Goal: Task Accomplishment & Management: Complete application form

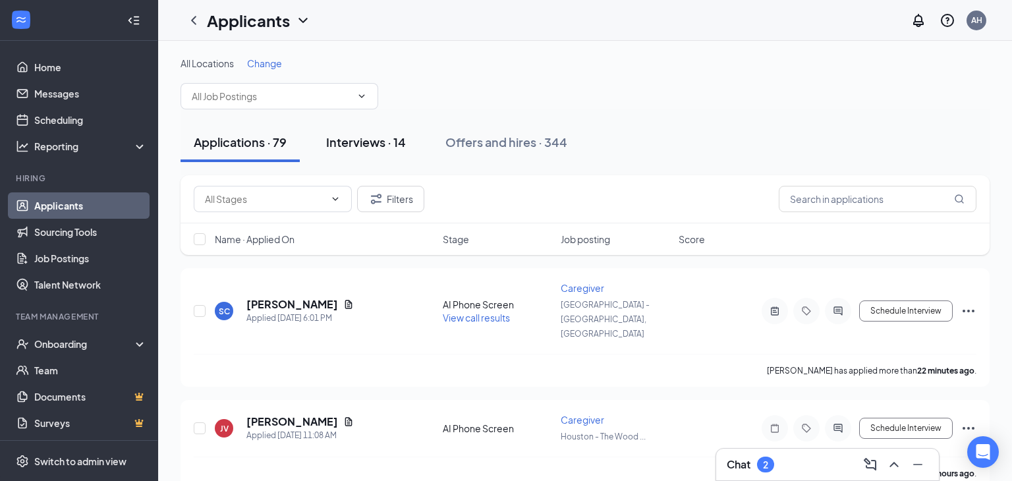
click at [370, 140] on div "Interviews · 14" at bounding box center [366, 142] width 80 height 16
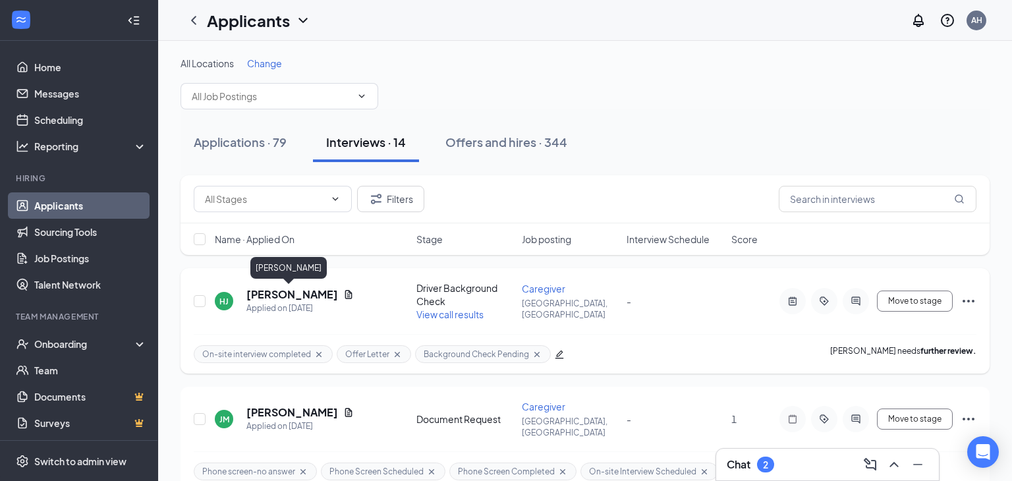
click at [287, 289] on h5 "[PERSON_NAME]" at bounding box center [292, 294] width 92 height 14
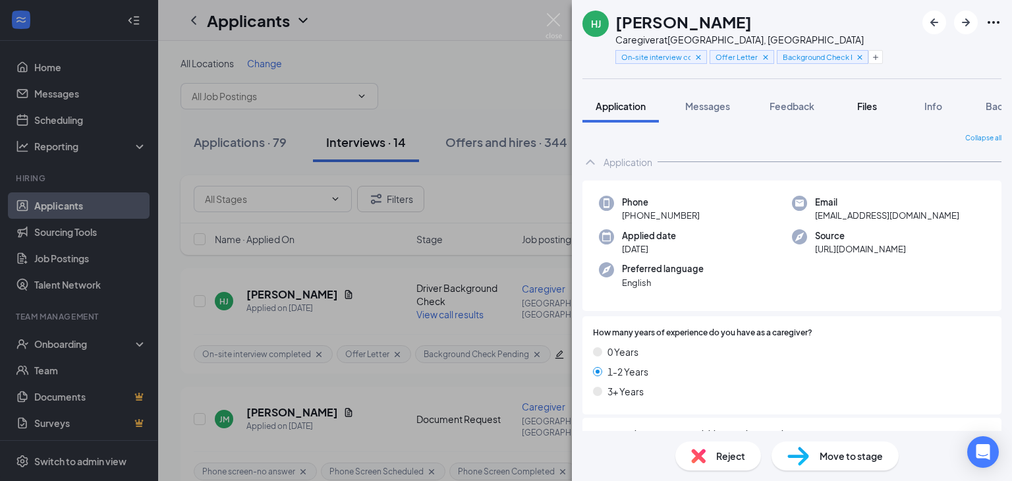
click at [870, 107] on span "Files" at bounding box center [867, 106] width 20 height 12
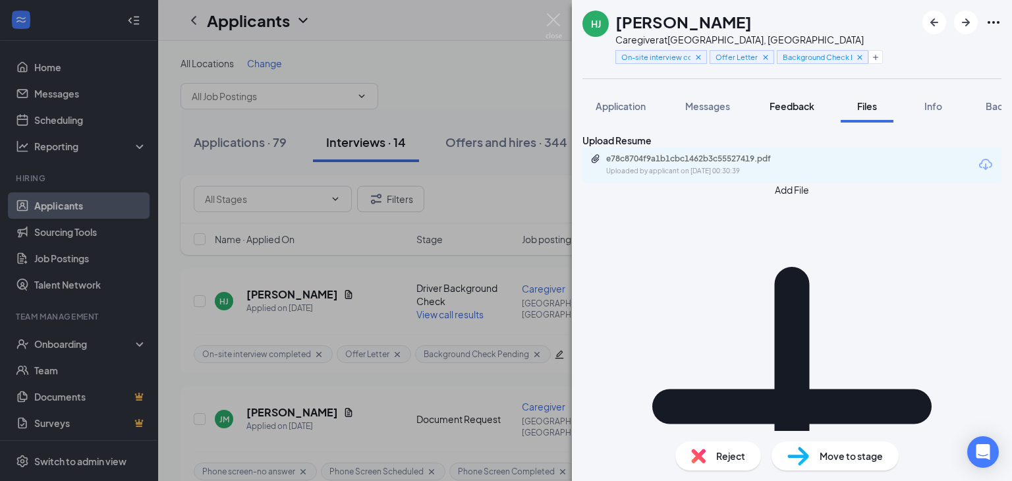
click at [802, 110] on span "Feedback" at bounding box center [791, 106] width 45 height 12
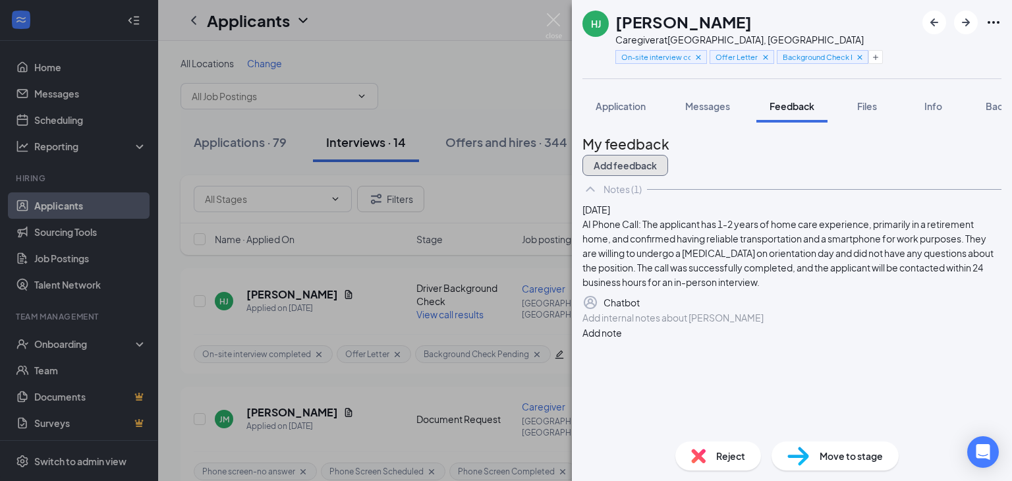
click at [668, 158] on button "Add feedback" at bounding box center [625, 165] width 86 height 21
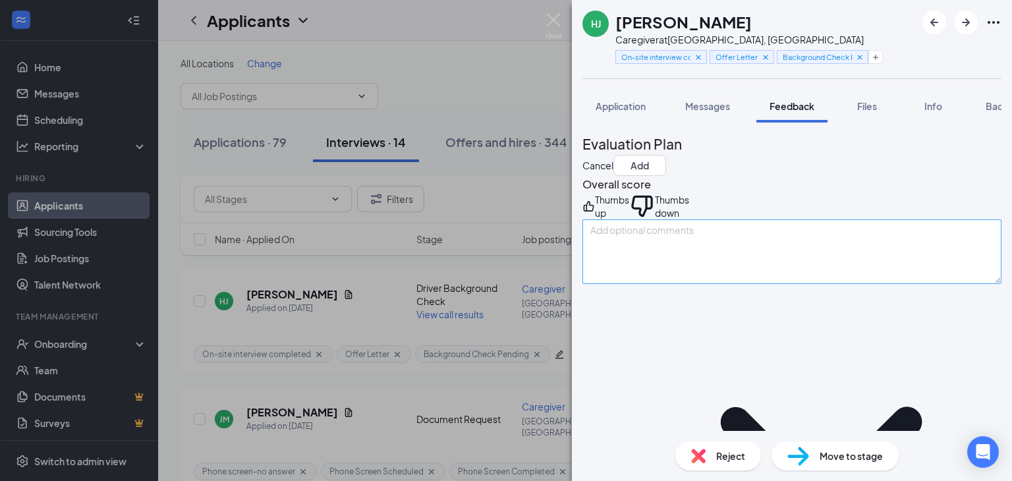
drag, startPoint x: 632, startPoint y: 217, endPoint x: 634, endPoint y: 260, distance: 42.2
click at [629, 218] on div "Thumbs up" at bounding box center [612, 206] width 34 height 26
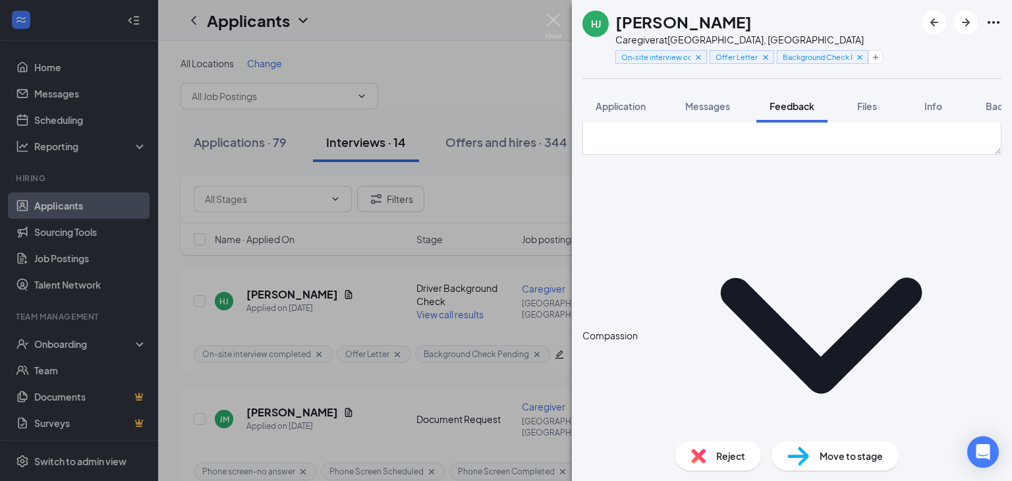
scroll to position [134, 0]
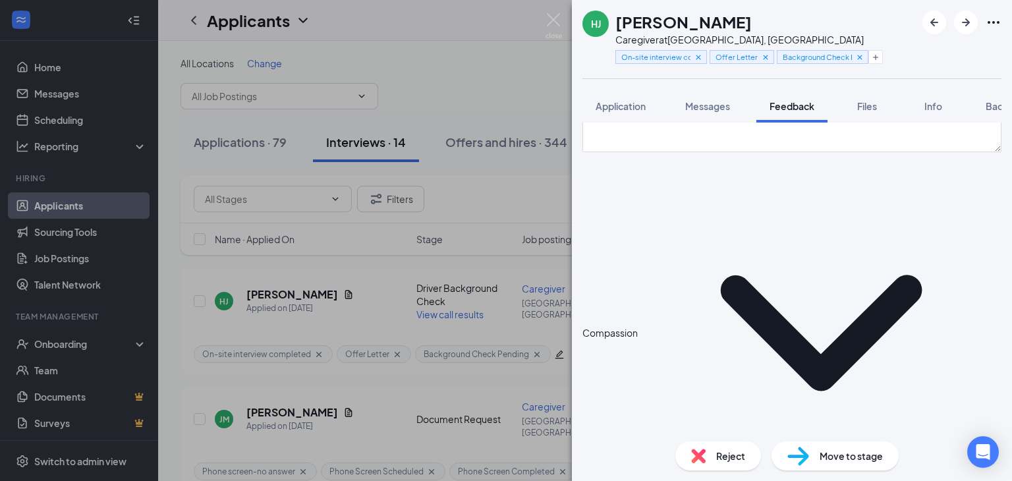
drag, startPoint x: 640, startPoint y: 314, endPoint x: 641, endPoint y: 341, distance: 27.7
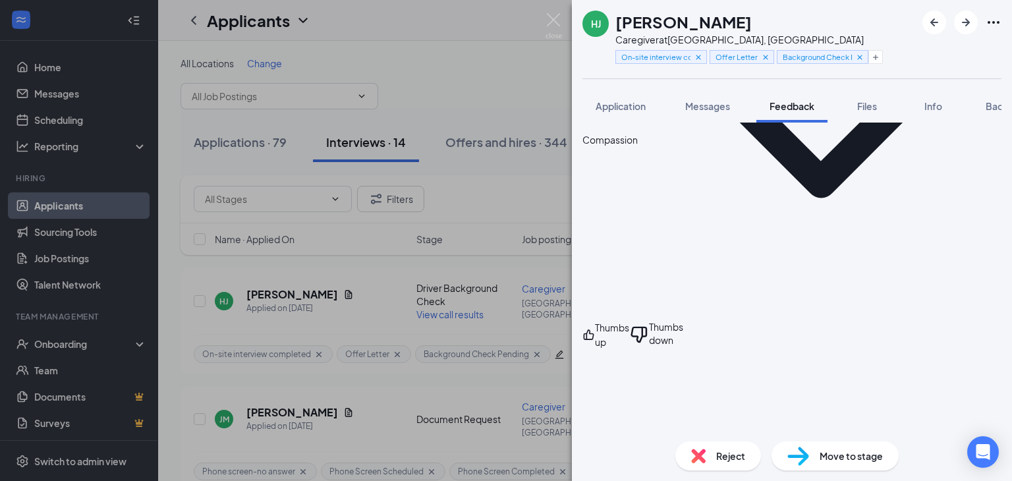
scroll to position [332, 0]
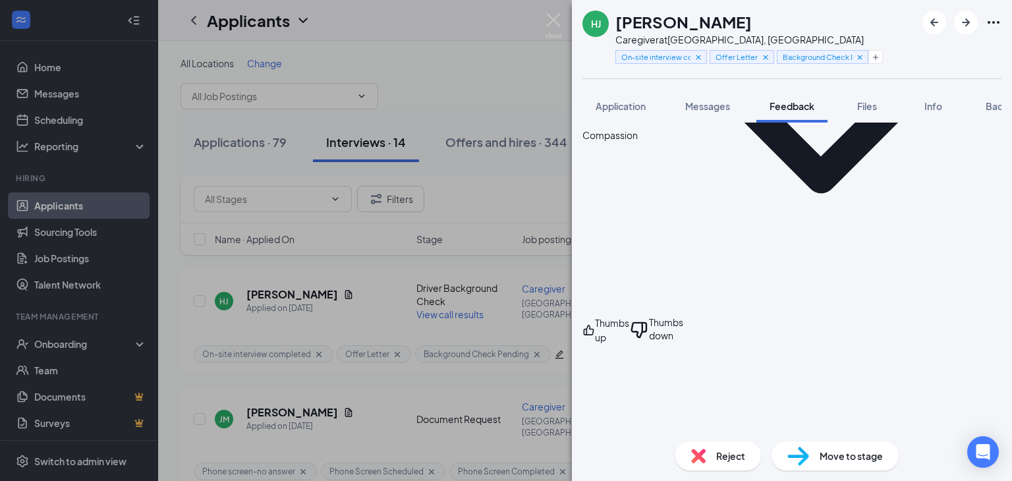
type textarea "yes"
type textarea "w"
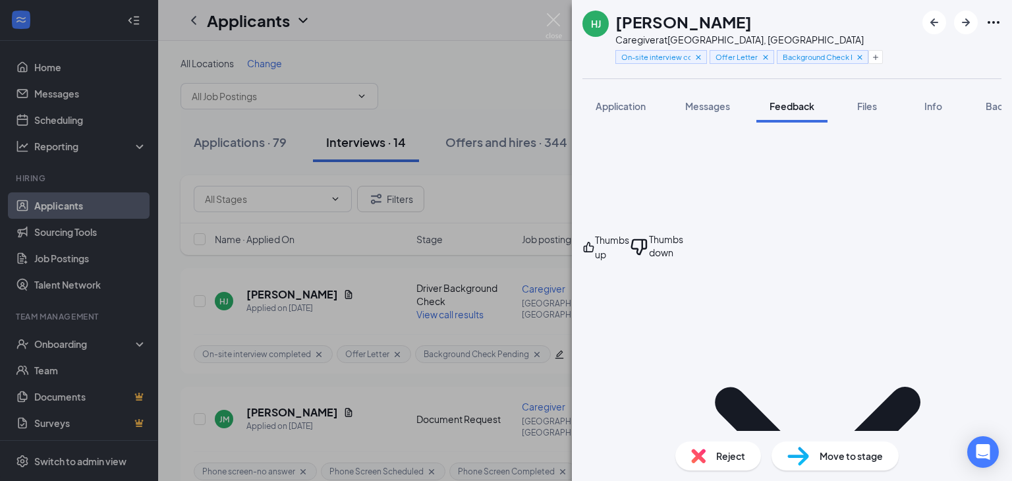
scroll to position [439, 0]
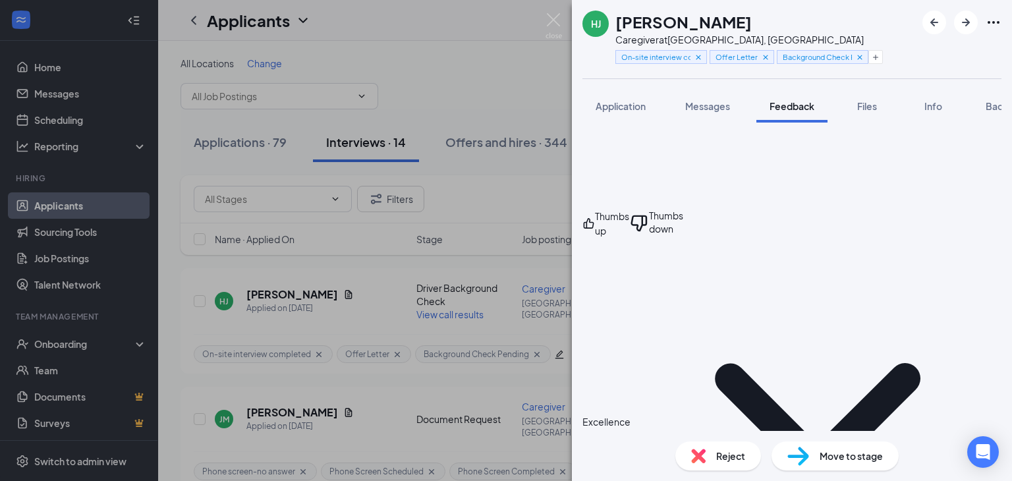
type textarea "Willing to drive up to 1.5 hrs"
drag, startPoint x: 676, startPoint y: 362, endPoint x: 658, endPoint y: 316, distance: 48.8
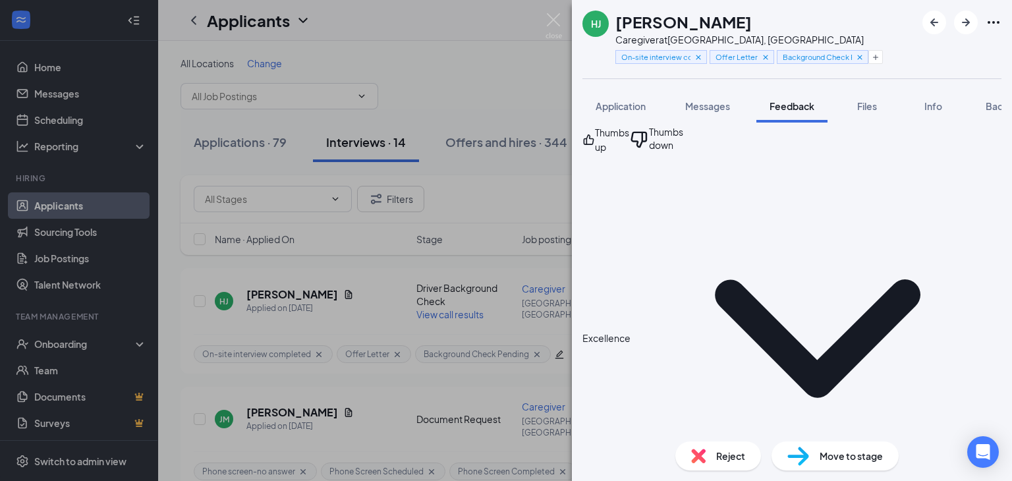
scroll to position [537, 0]
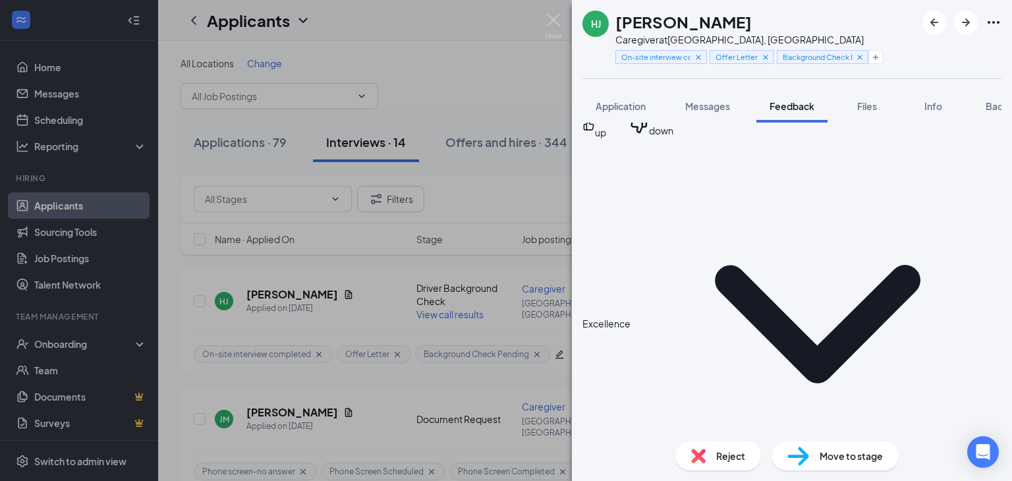
type textarea "None"
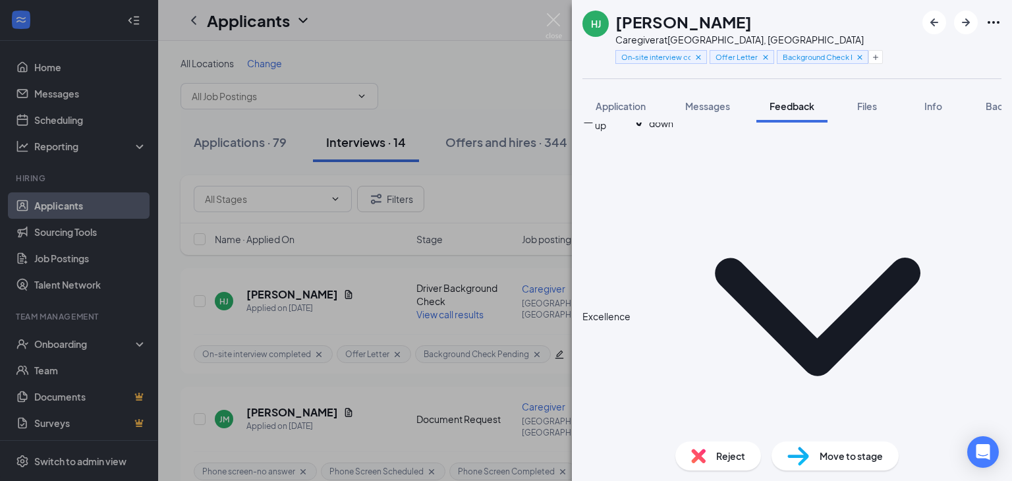
scroll to position [551, 0]
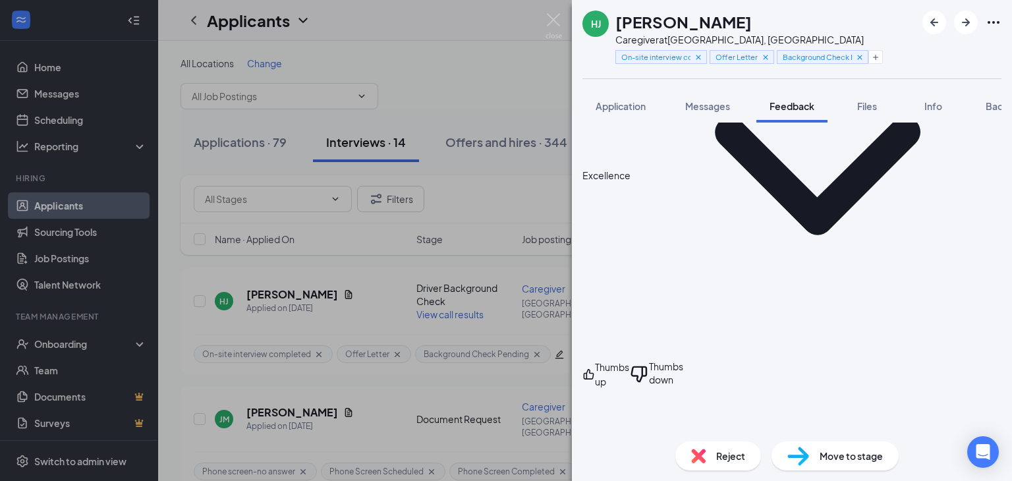
scroll to position [688, 0]
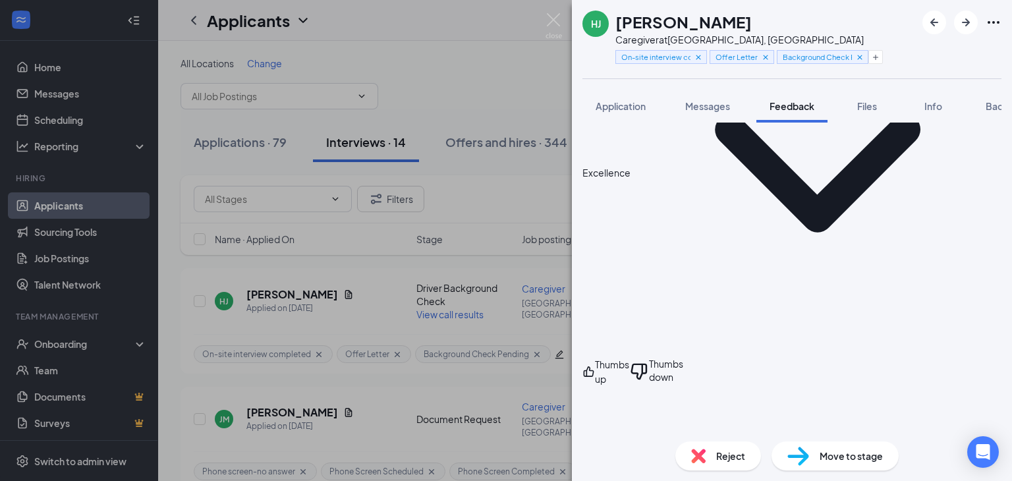
type textarea "Y; Y; Y"
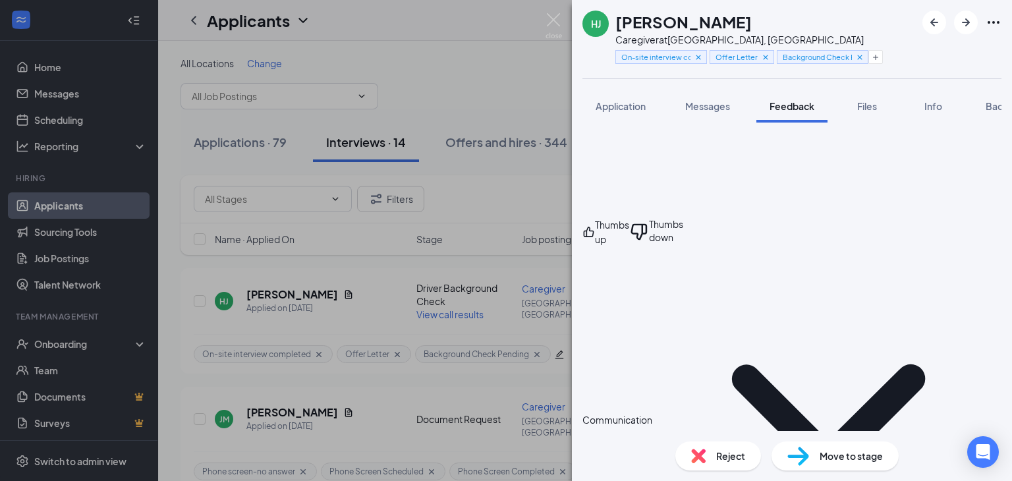
scroll to position [922, 0]
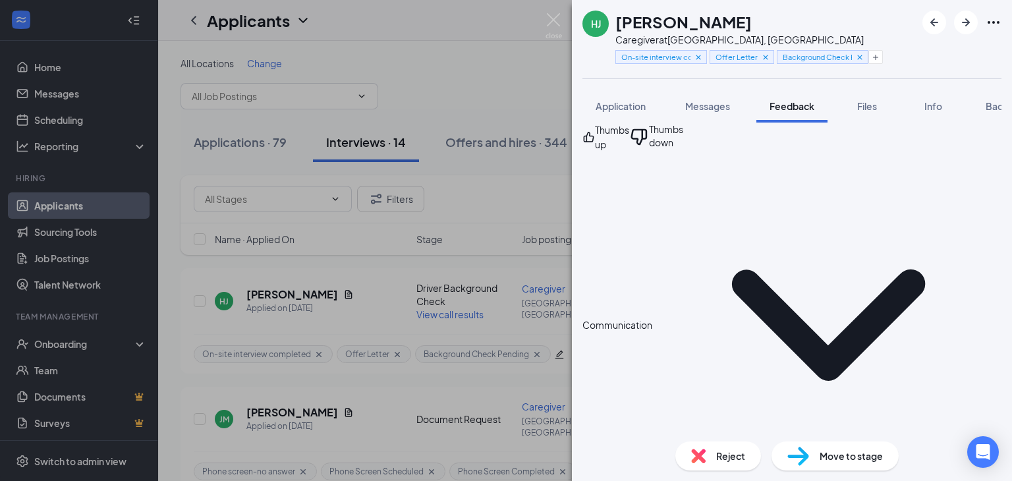
type textarea ""I have grown up taking care of my family members and watching them deal with c…"
drag, startPoint x: 663, startPoint y: 240, endPoint x: 653, endPoint y: 241, distance: 9.9
drag, startPoint x: 737, startPoint y: 248, endPoint x: 728, endPoint y: 255, distance: 11.3
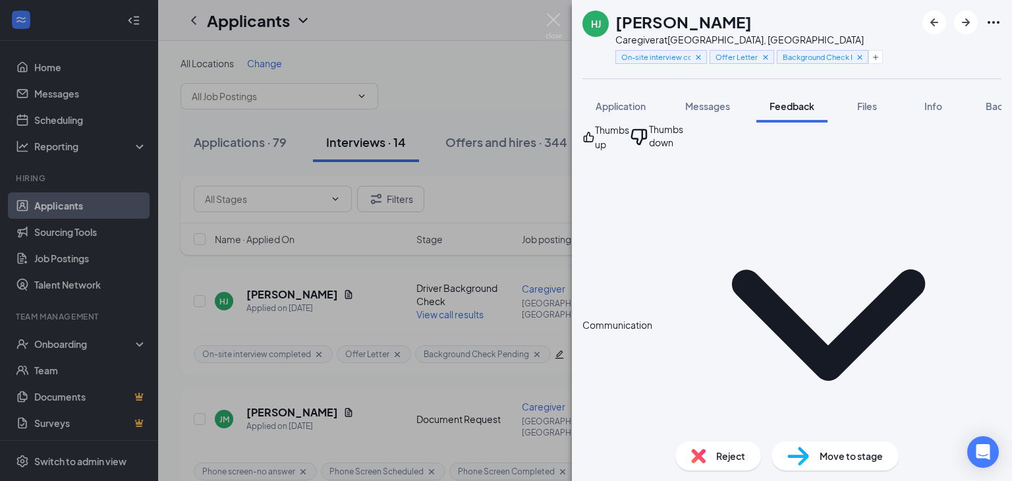
drag, startPoint x: 737, startPoint y: 248, endPoint x: 749, endPoint y: 247, distance: 11.9
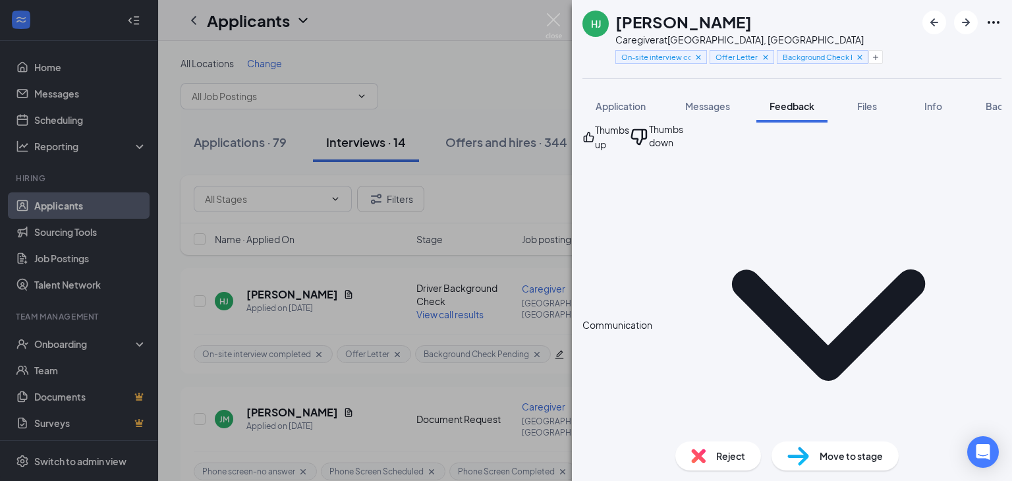
drag, startPoint x: 732, startPoint y: 248, endPoint x: 711, endPoint y: 263, distance: 26.5
type textarea ""After knowing a staff member and how much she cares for people, I figured [PER…"
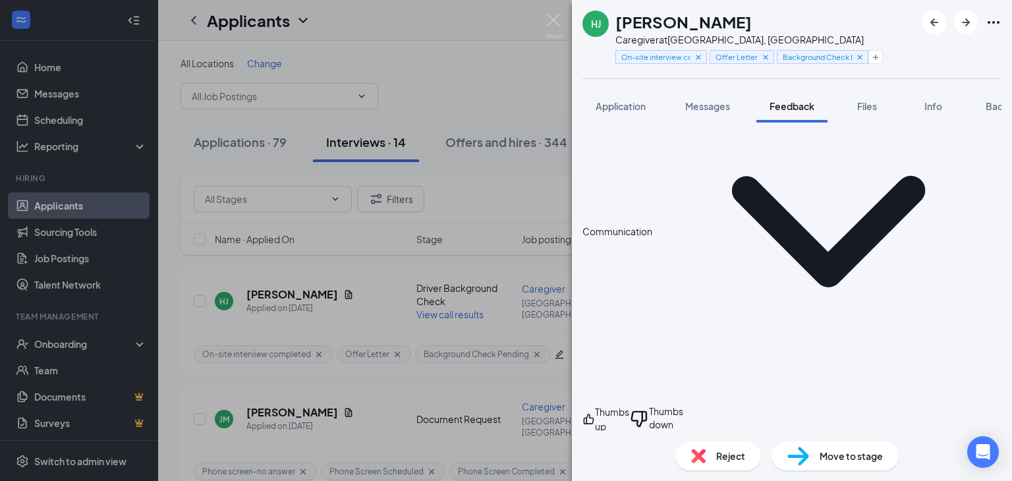
scroll to position [1017, 0]
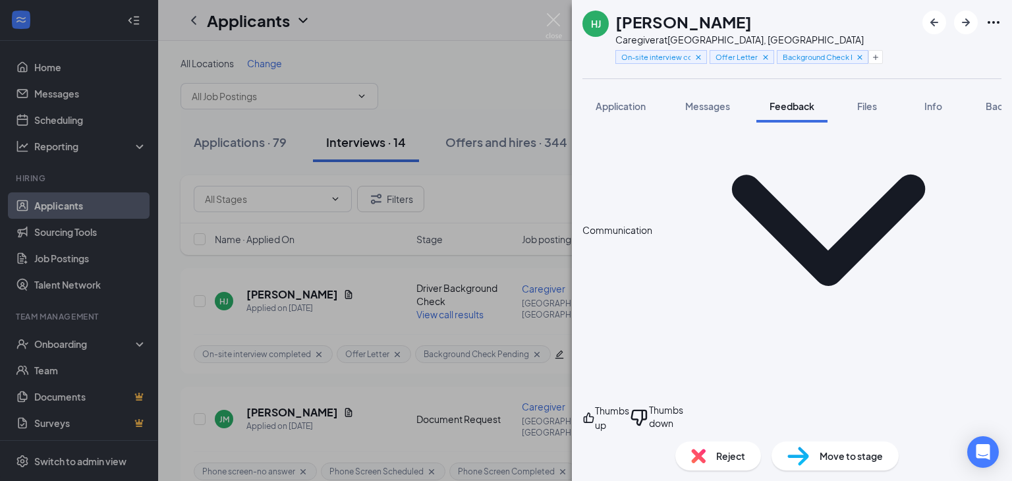
type textarea ""I like to try to understand what is causing the difficulty, often times someth…"
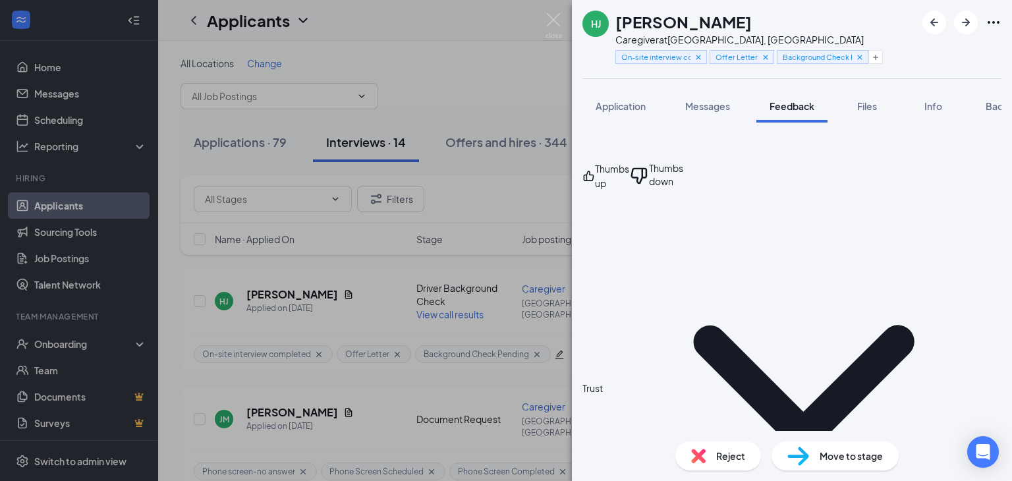
scroll to position [1261, 0]
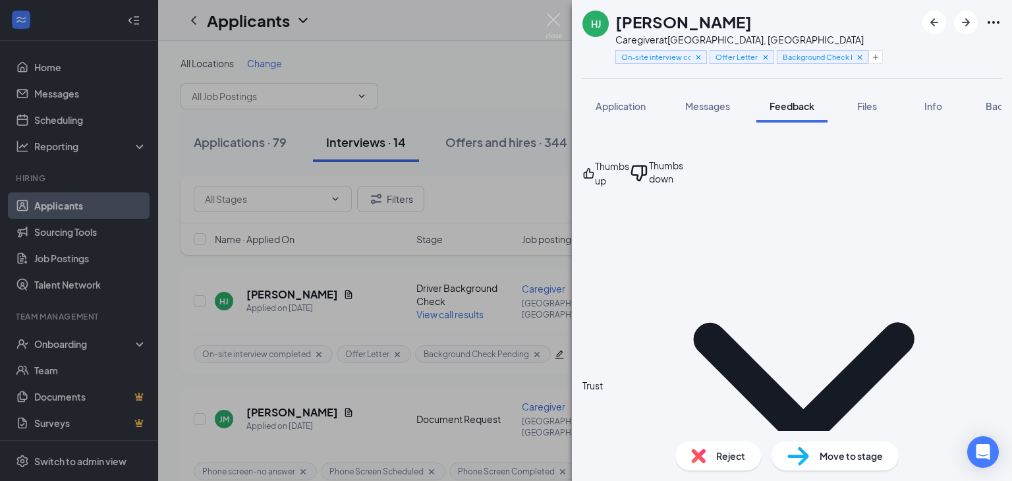
type textarea ""I like to know if they are on any medication to be able to establish eating ro…"
type textarea "1-2 yrs"
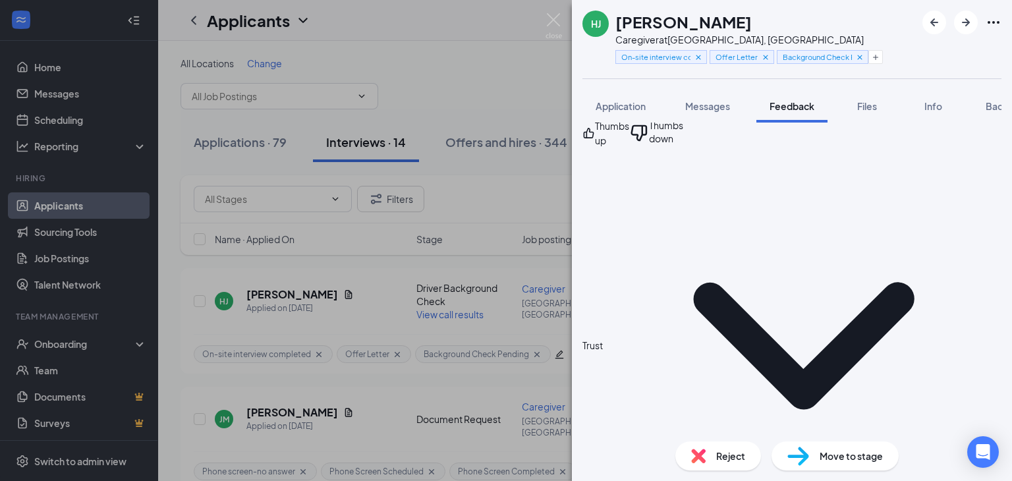
scroll to position [1312, 0]
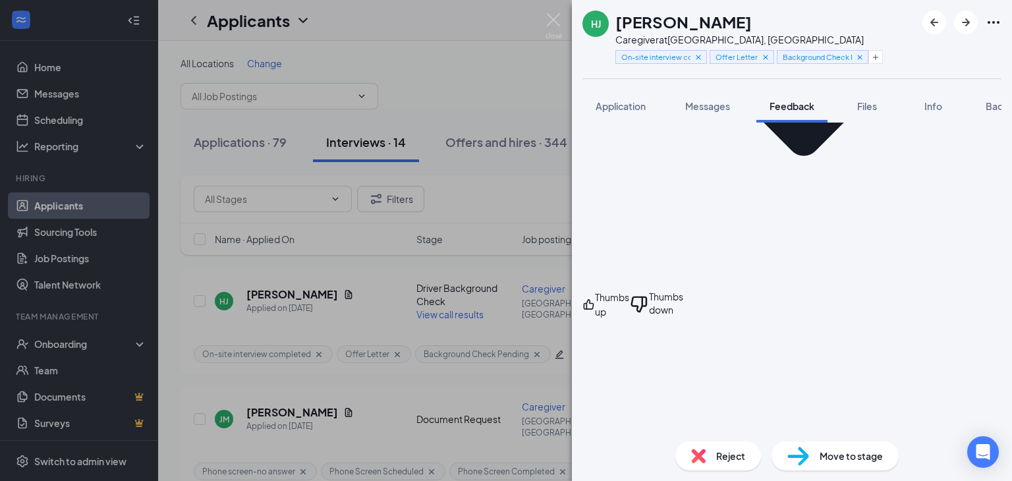
scroll to position [1531, 0]
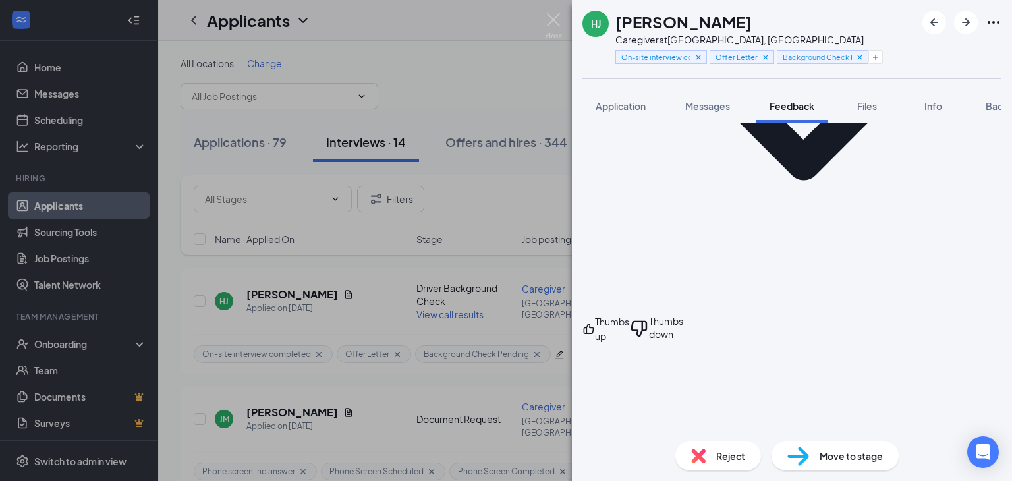
type textarea "hospitality, organization, patience"
type textarea "I"
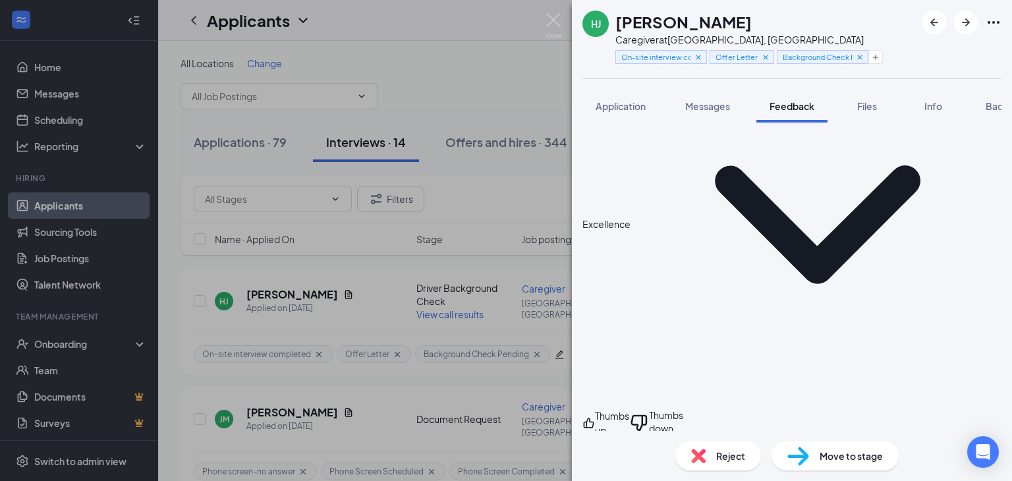
scroll to position [0, 0]
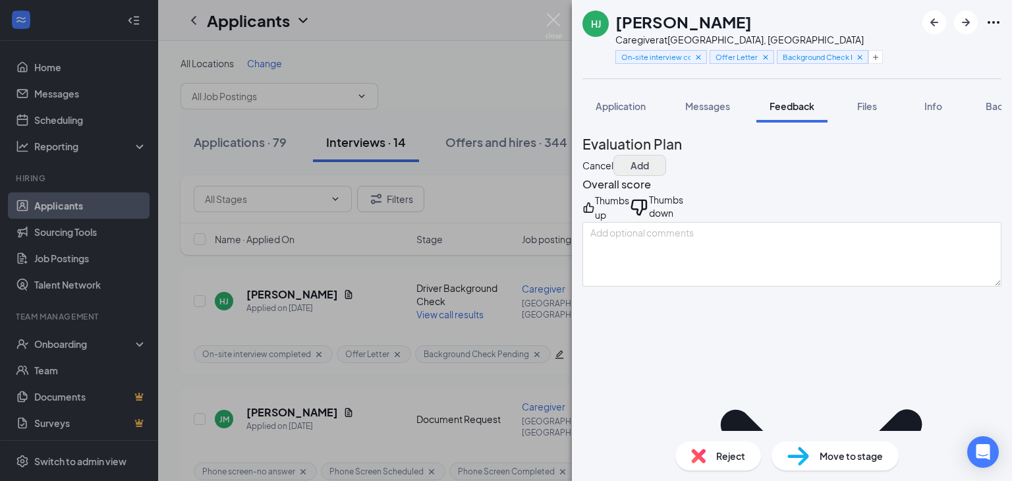
type textarea ""I like to secure organization and cleanliness - making sure that walkways are …"
click at [666, 155] on button "Add" at bounding box center [639, 165] width 53 height 21
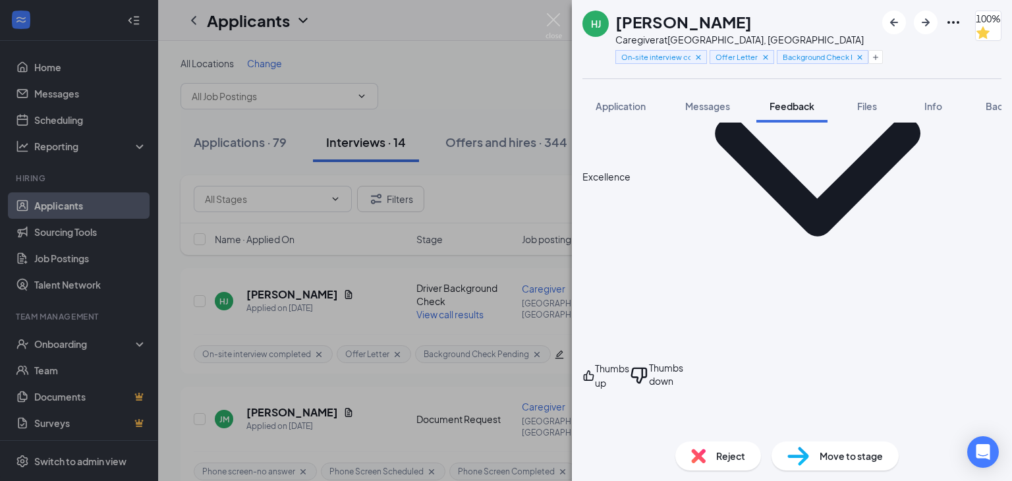
scroll to position [972, 0]
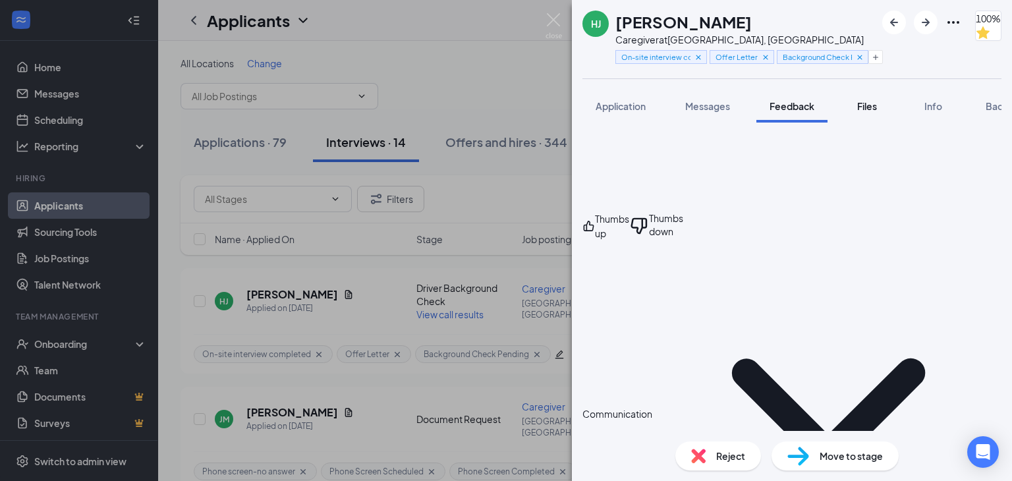
click at [867, 107] on span "Files" at bounding box center [867, 106] width 20 height 12
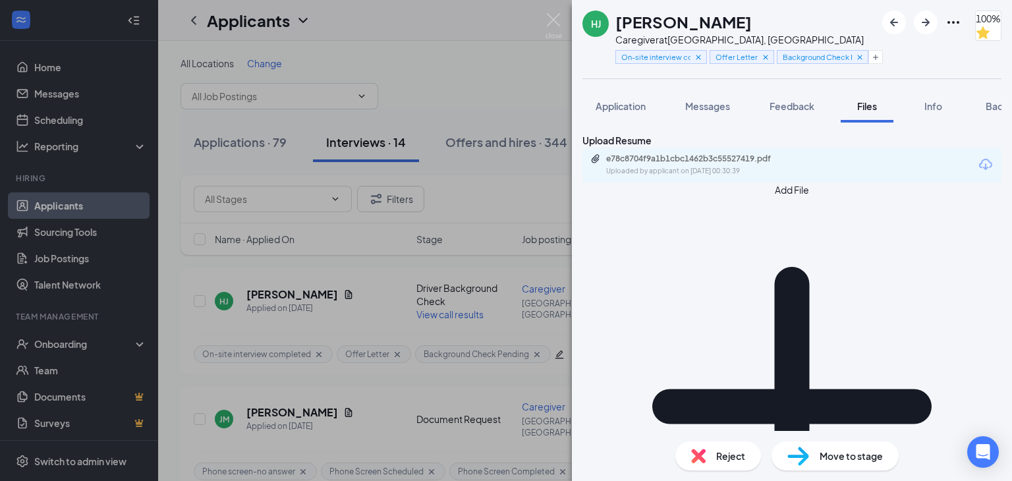
click at [617, 234] on button "Add File" at bounding box center [791, 398] width 419 height 433
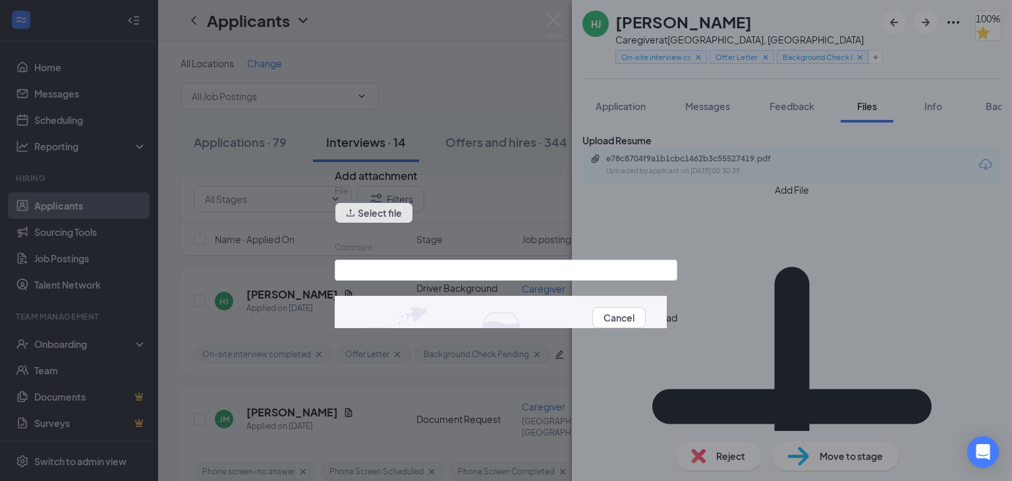
click at [408, 217] on button "Select file" at bounding box center [374, 212] width 78 height 21
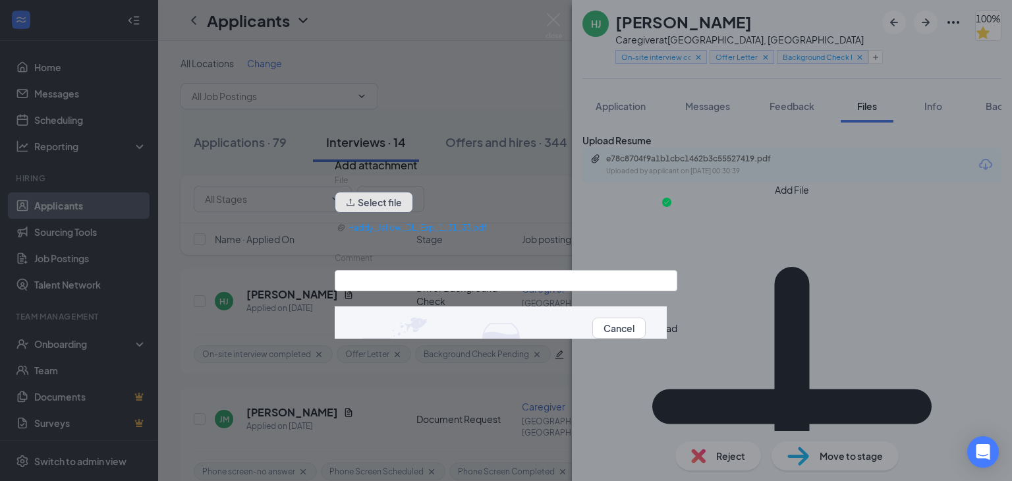
click at [389, 202] on button "Select file" at bounding box center [374, 202] width 78 height 21
click at [646, 335] on button "Upload" at bounding box center [662, 328] width 32 height 14
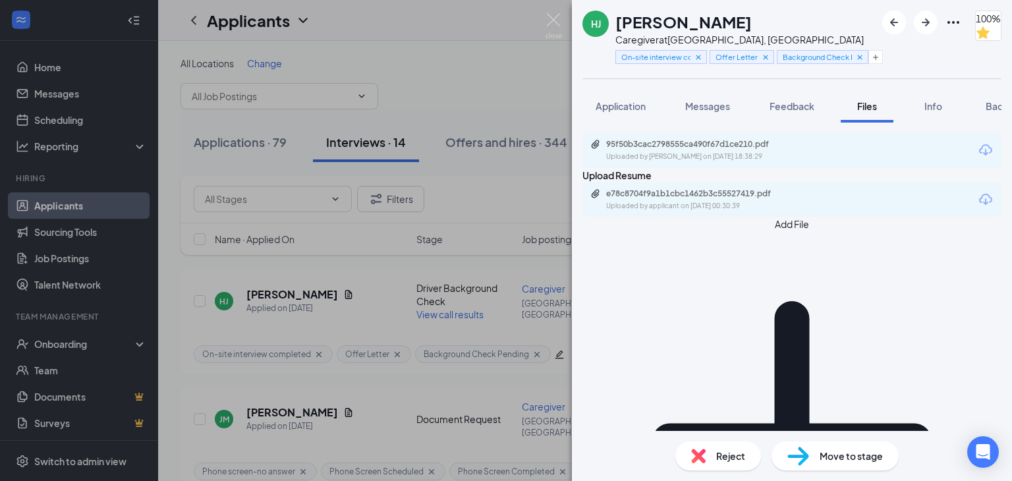
click at [971, 157] on icon "Pencil" at bounding box center [977, 150] width 13 height 13
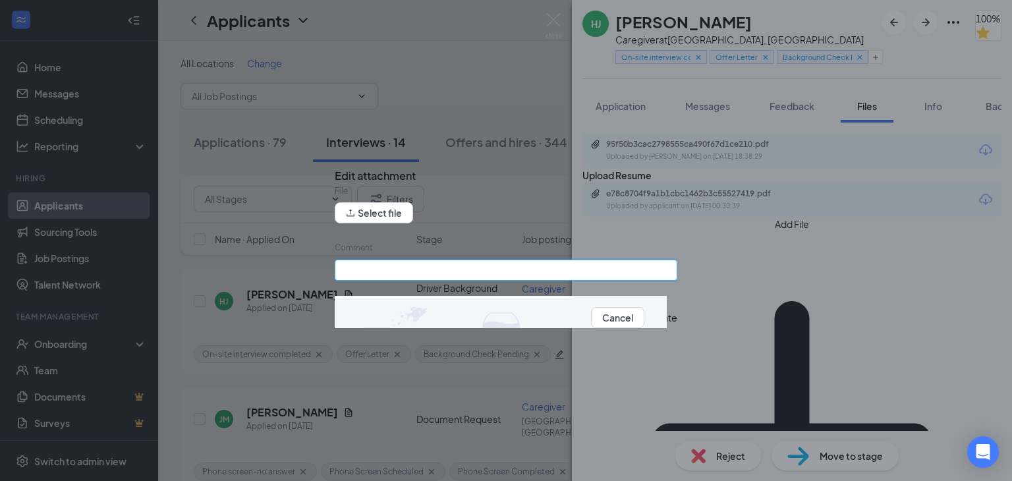
click at [462, 269] on input "Comment" at bounding box center [506, 270] width 343 height 21
type input "SS Card"
click at [644, 320] on button "Update" at bounding box center [660, 317] width 33 height 14
click at [591, 319] on button "Cancel" at bounding box center [617, 317] width 53 height 21
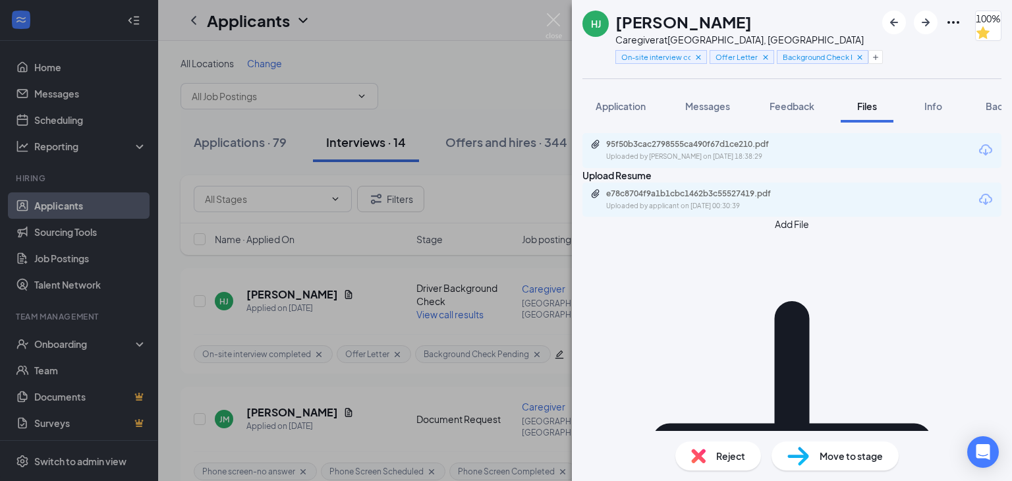
click at [972, 158] on icon "Trash" at bounding box center [972, 150] width 0 height 16
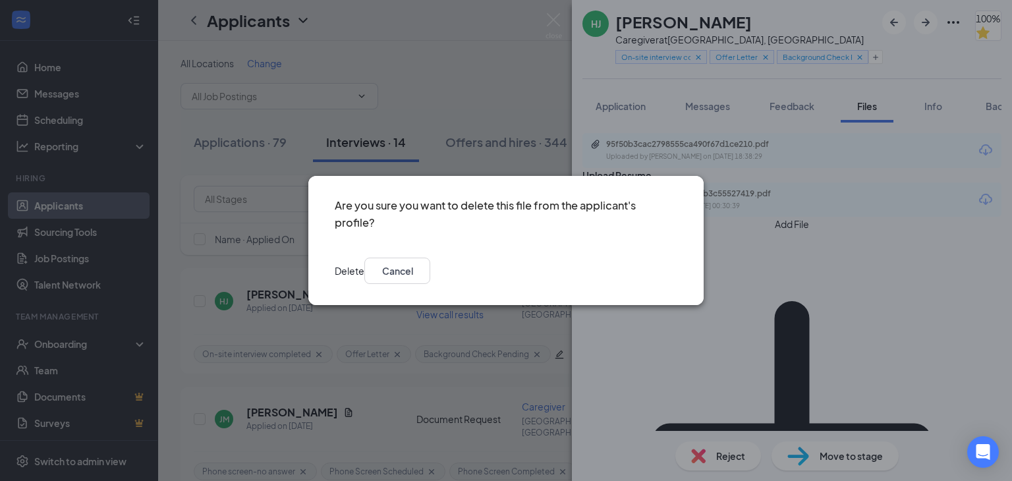
click at [364, 262] on button "Delete" at bounding box center [350, 271] width 30 height 26
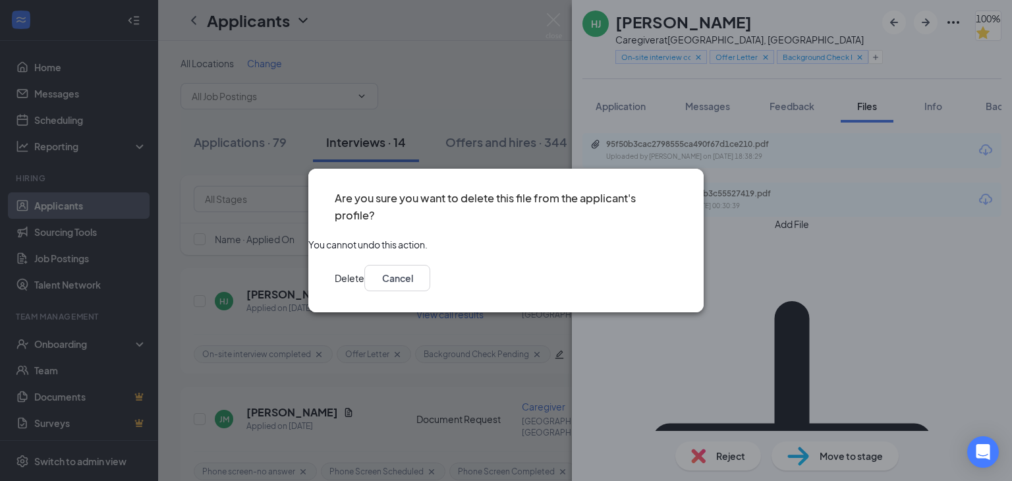
click at [364, 286] on button "Delete" at bounding box center [350, 278] width 30 height 26
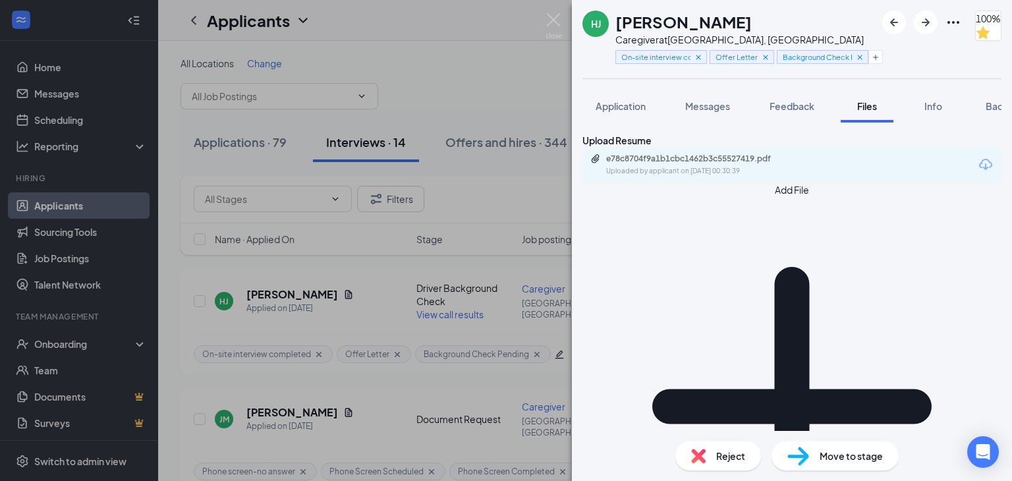
click at [616, 240] on button "Add File" at bounding box center [791, 398] width 419 height 433
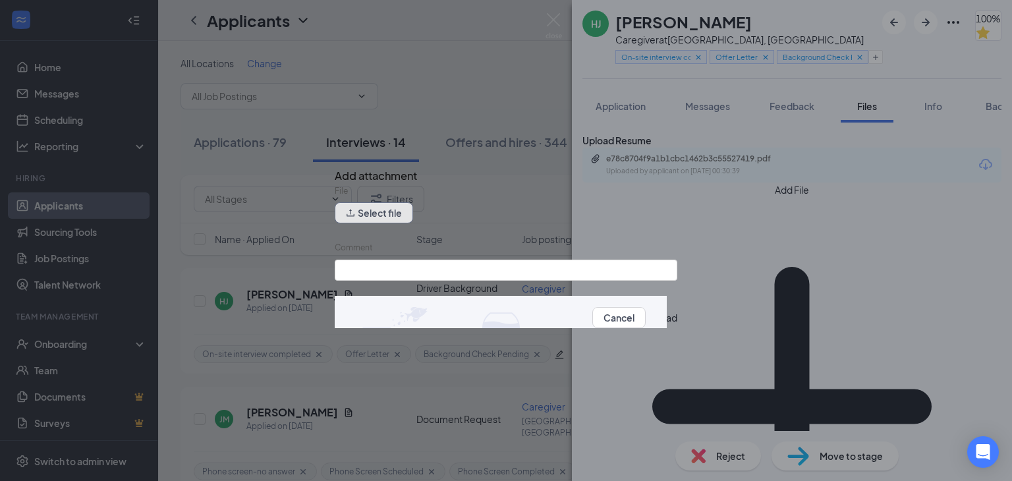
click at [399, 217] on button "Select file" at bounding box center [374, 212] width 78 height 21
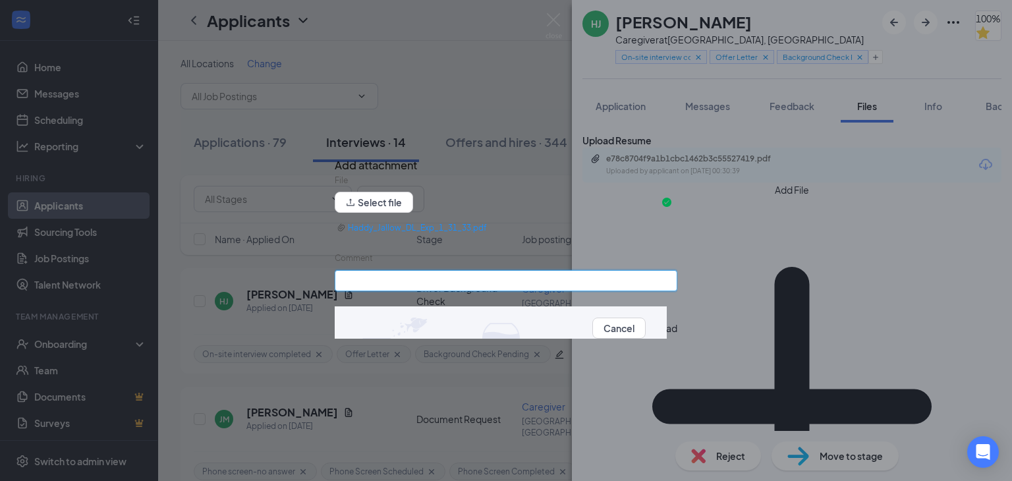
click at [396, 281] on input "Comment" at bounding box center [506, 280] width 343 height 21
type input "DL"
click at [649, 335] on button "Upload" at bounding box center [662, 328] width 32 height 14
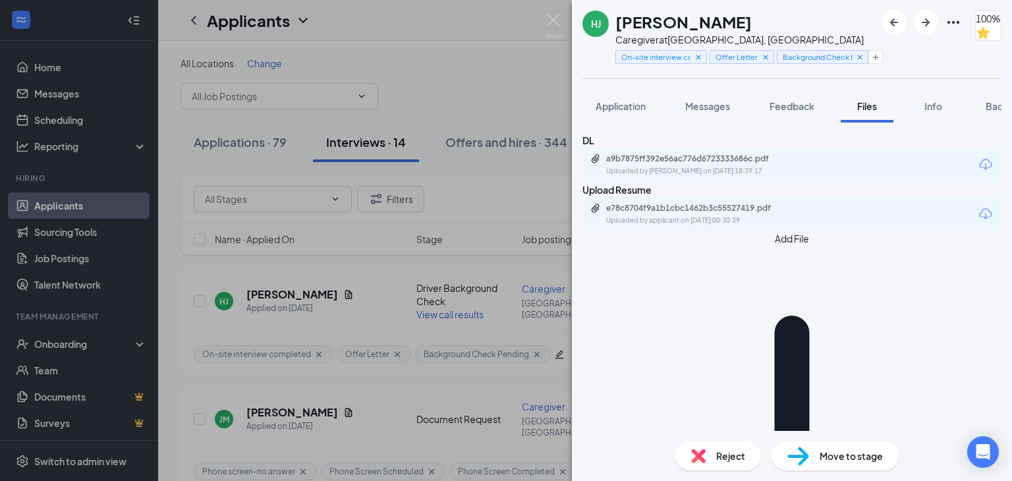
click at [646, 335] on button "Add File" at bounding box center [791, 447] width 419 height 433
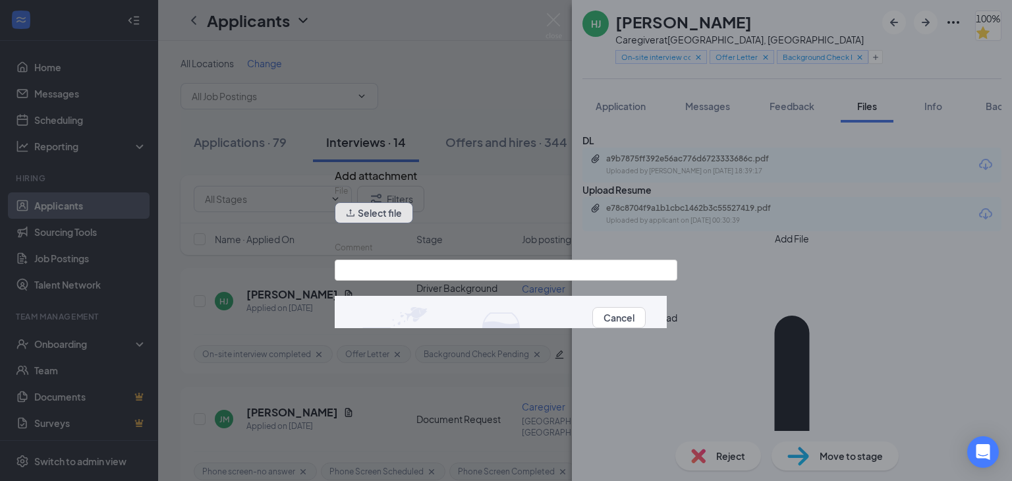
click at [391, 220] on button "Select file" at bounding box center [374, 212] width 78 height 21
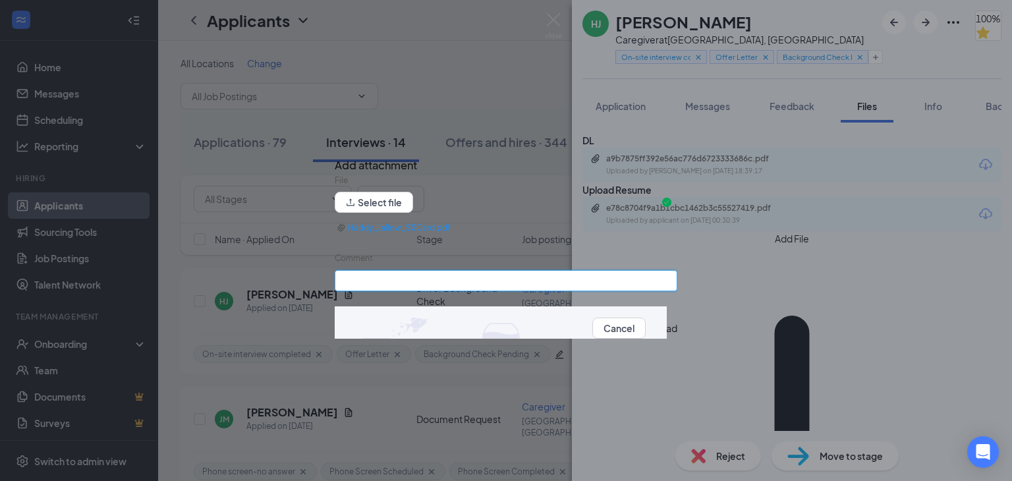
click at [395, 284] on input "Comment" at bounding box center [506, 280] width 343 height 21
type input "SS Card"
click at [649, 333] on button "Upload" at bounding box center [662, 328] width 32 height 14
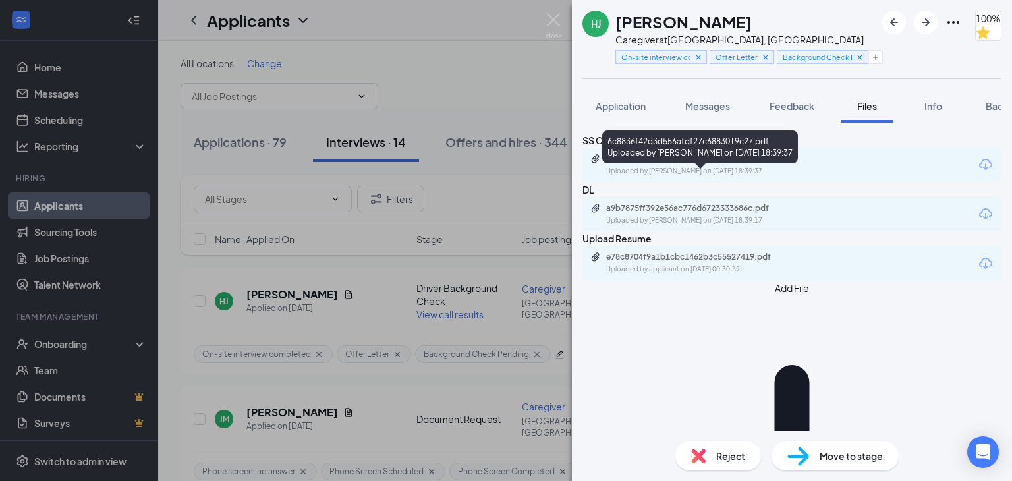
click at [663, 164] on div "6c8836f42d3d556afdf27c6883019c27.pdf" at bounding box center [698, 158] width 184 height 11
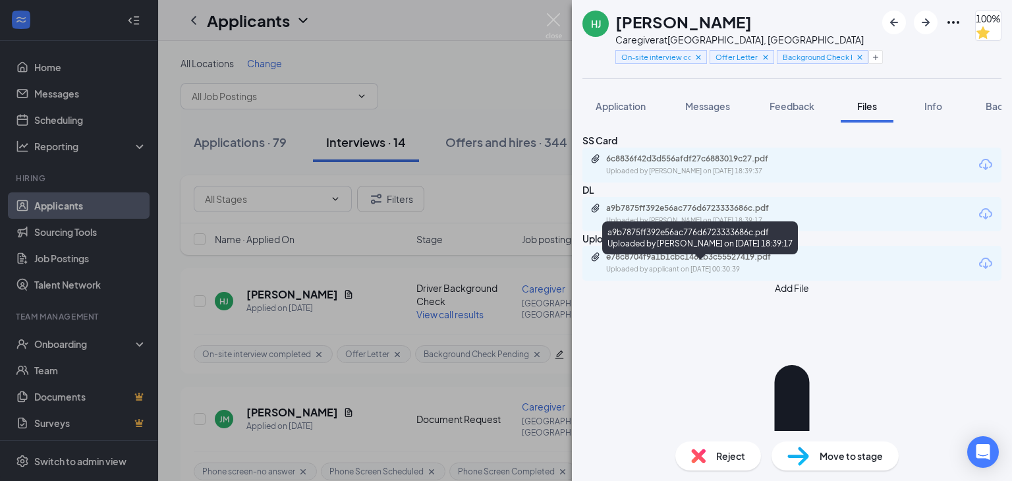
click at [697, 226] on div "Uploaded by [PERSON_NAME] on [DATE] 18:39:17" at bounding box center [705, 220] width 198 height 11
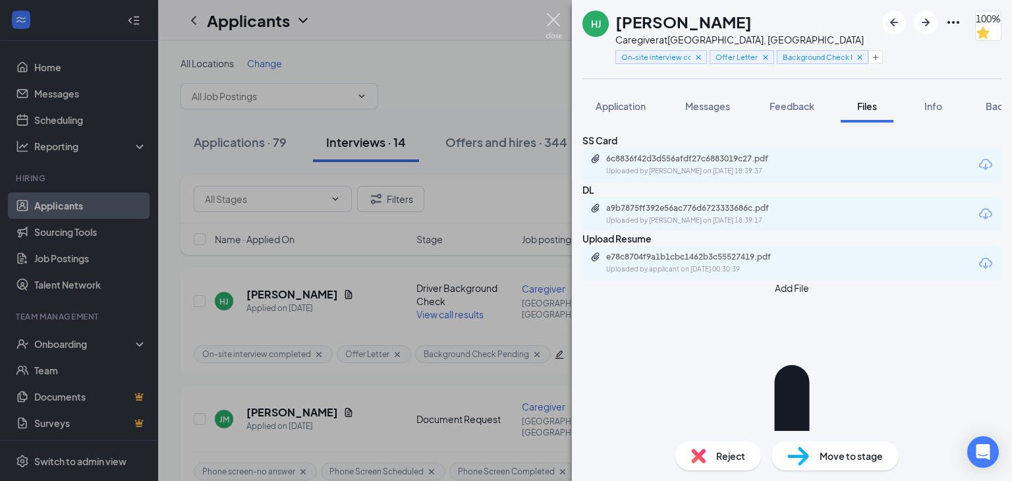
click at [556, 20] on img at bounding box center [553, 26] width 16 height 26
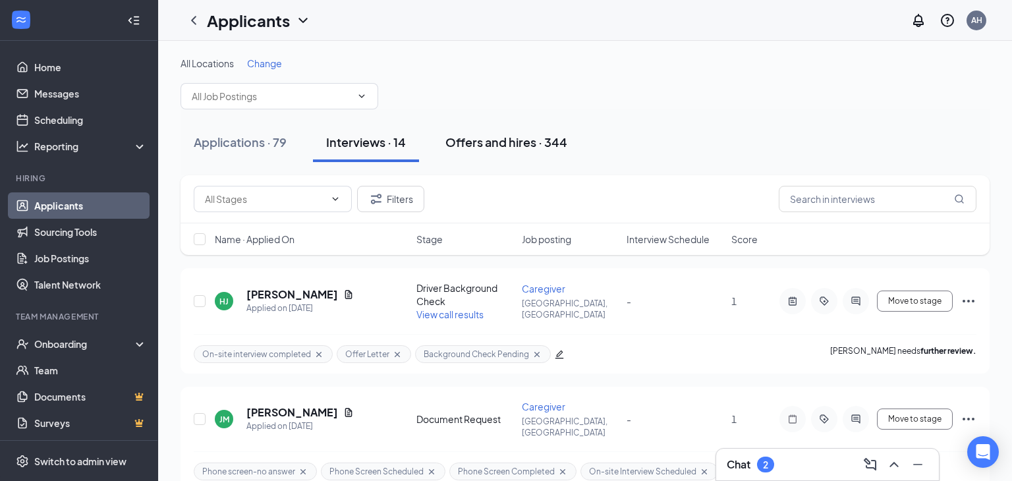
click at [493, 146] on div "Offers and hires · 344" at bounding box center [506, 142] width 122 height 16
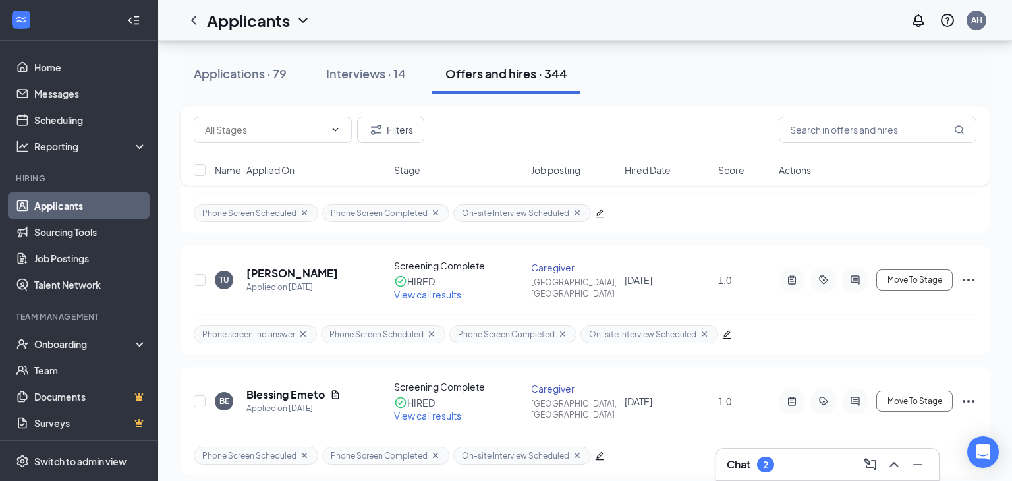
scroll to position [141, 0]
click at [284, 265] on h5 "[PERSON_NAME]" at bounding box center [292, 272] width 92 height 14
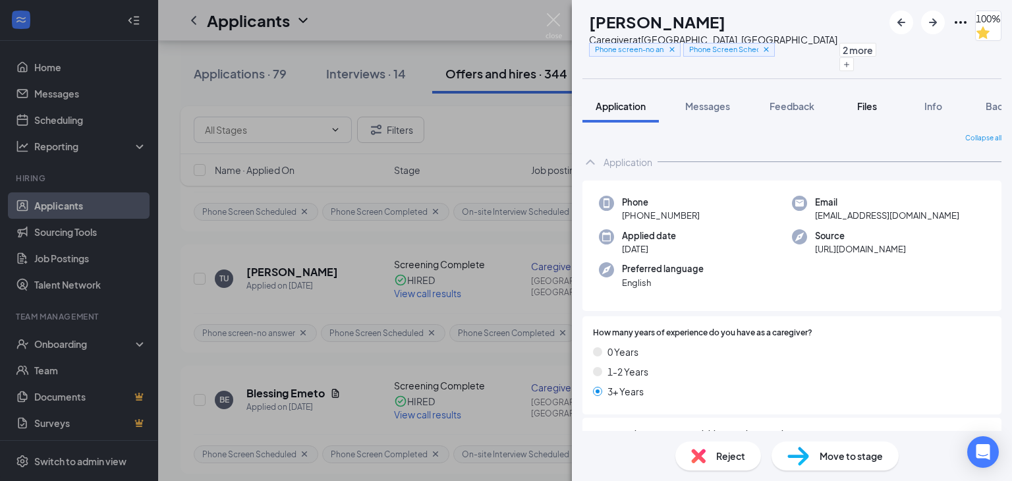
click at [868, 109] on span "Files" at bounding box center [867, 106] width 20 height 12
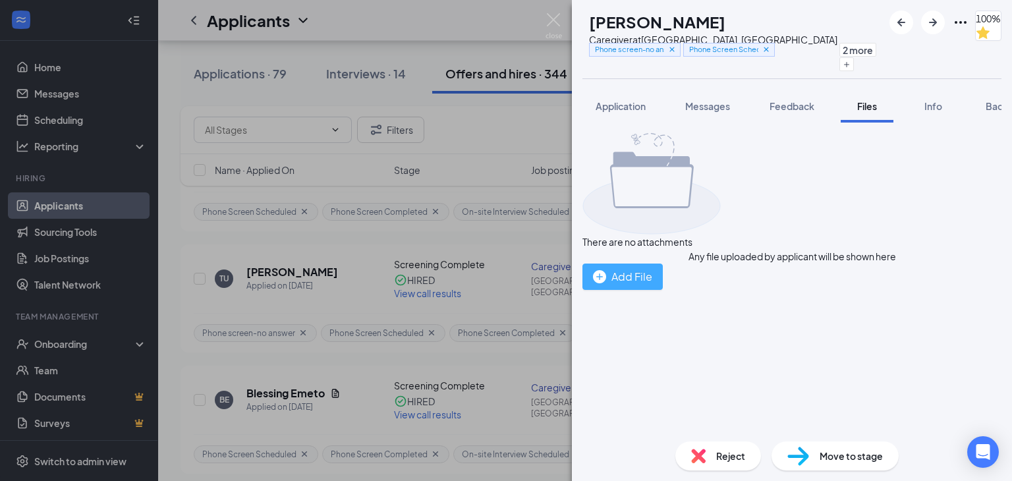
click at [652, 285] on div "Add File" at bounding box center [622, 276] width 59 height 16
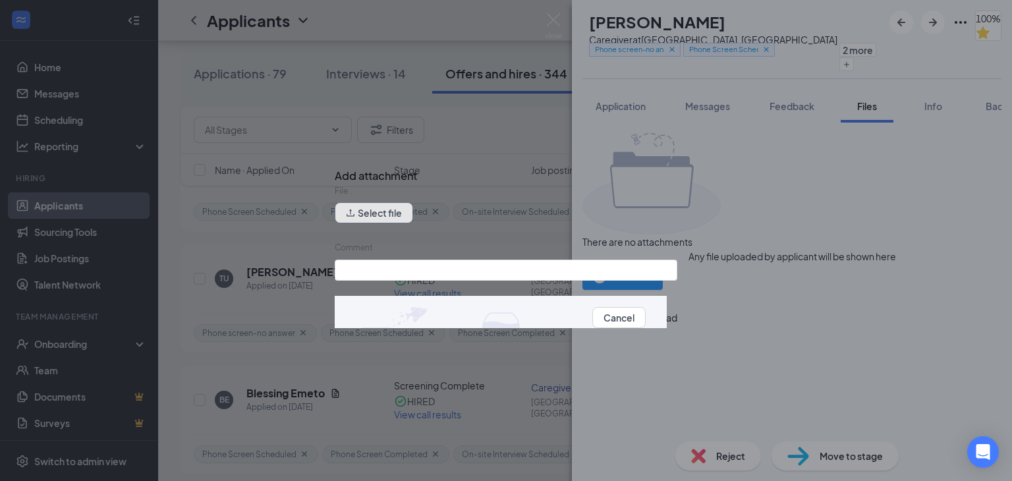
click at [389, 215] on button "Select file" at bounding box center [374, 212] width 78 height 21
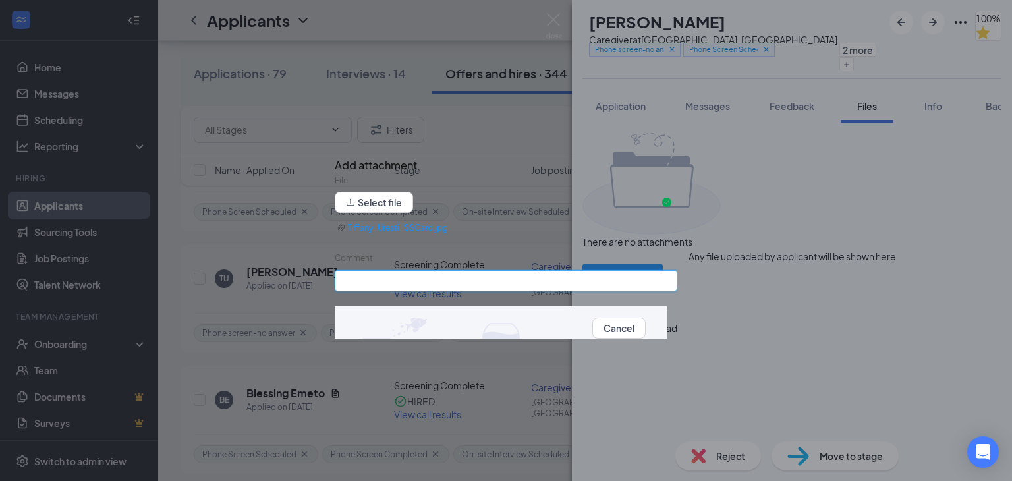
click at [406, 283] on input "Comment" at bounding box center [506, 280] width 343 height 21
type input "SS Card"
click at [646, 331] on button "Upload" at bounding box center [662, 328] width 32 height 14
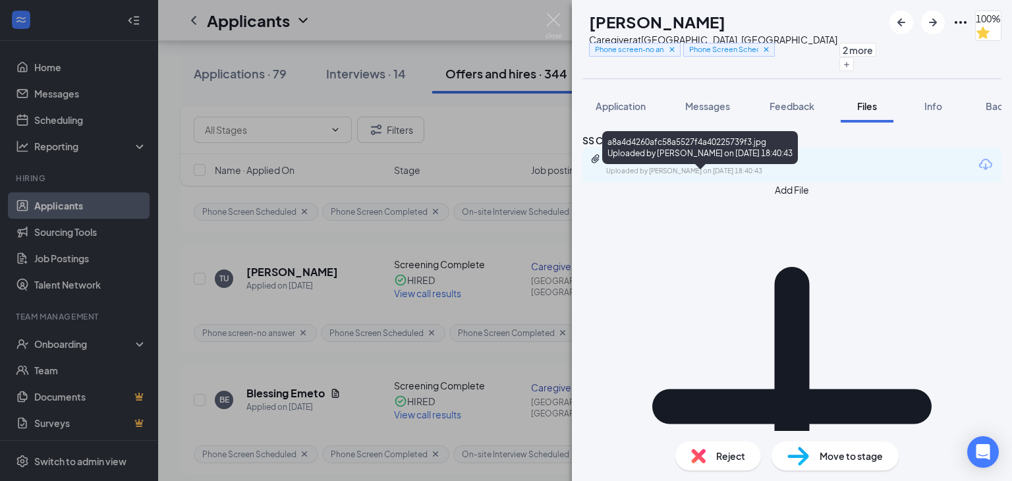
click at [703, 177] on div "Uploaded by [PERSON_NAME] on [DATE] 18:40:43" at bounding box center [705, 171] width 198 height 11
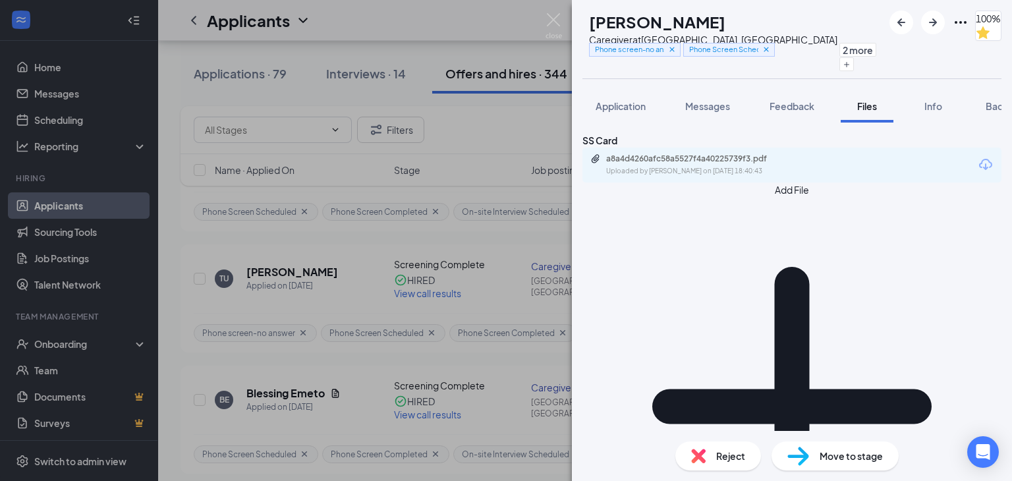
click at [638, 240] on button "Add File" at bounding box center [791, 398] width 419 height 433
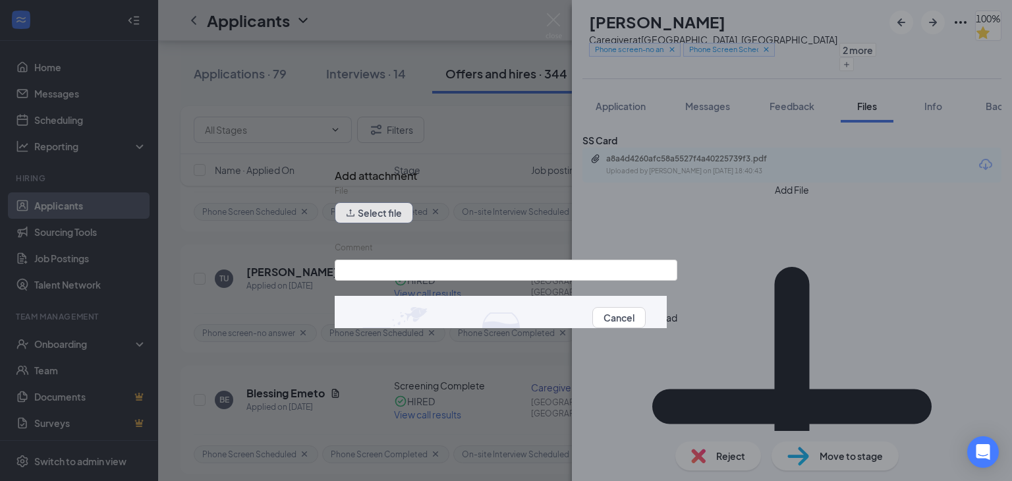
click at [368, 219] on button "Select file" at bounding box center [374, 212] width 78 height 21
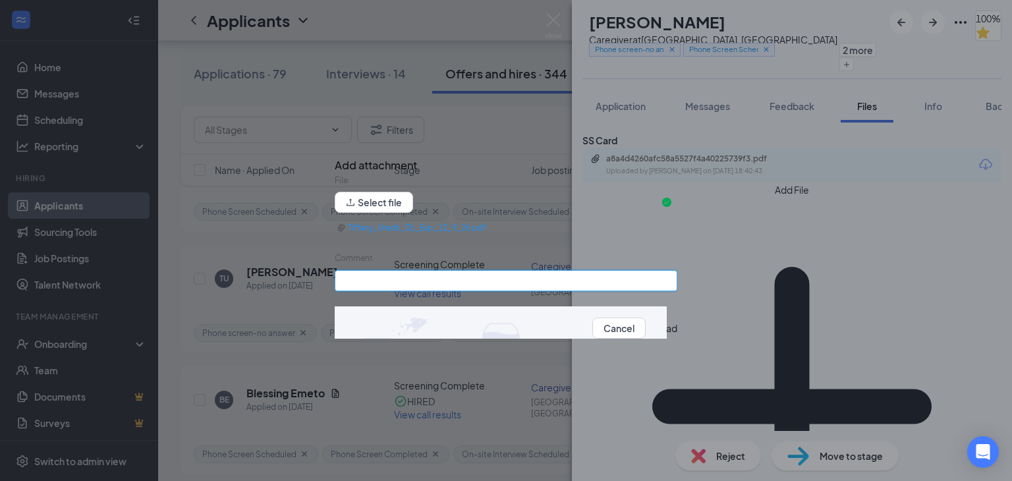
click at [464, 285] on input "Comment" at bounding box center [506, 280] width 343 height 21
type input "DL"
click at [646, 335] on button "Upload" at bounding box center [662, 328] width 32 height 14
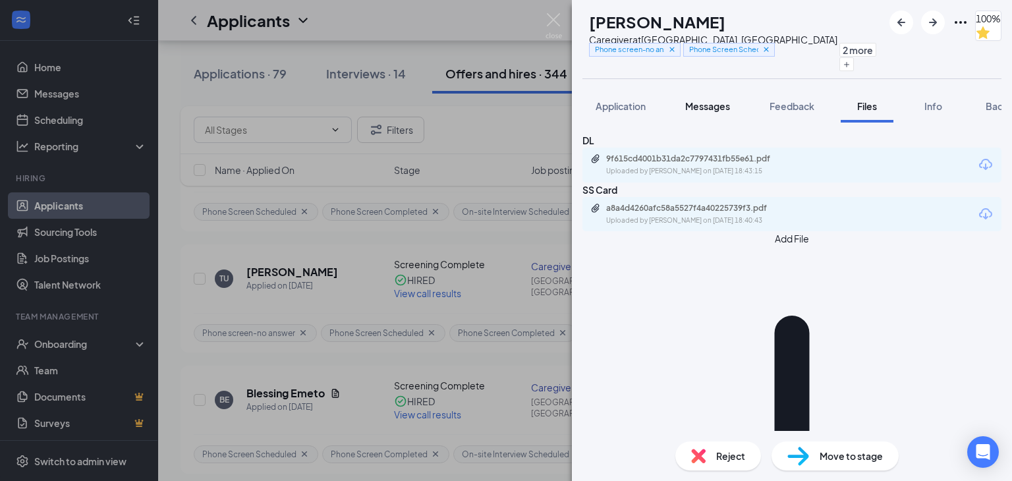
drag, startPoint x: 618, startPoint y: 114, endPoint x: 698, endPoint y: 111, distance: 79.7
click at [618, 115] on button "Application" at bounding box center [620, 106] width 76 height 33
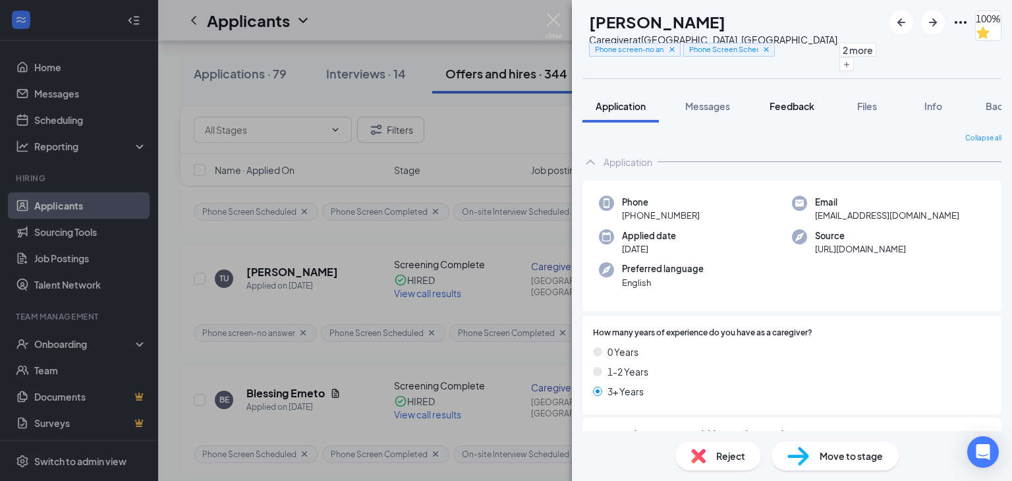
click at [814, 103] on span "Feedback" at bounding box center [791, 106] width 45 height 12
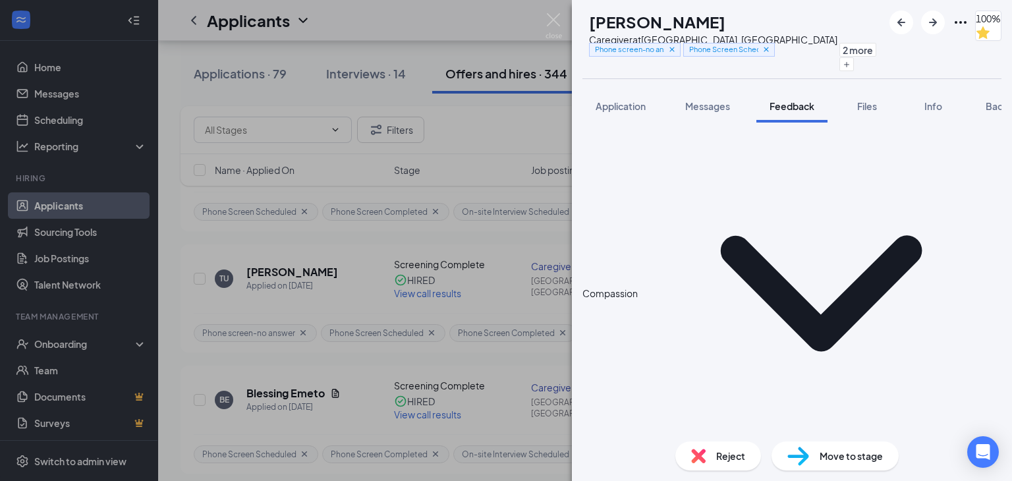
scroll to position [315, 0]
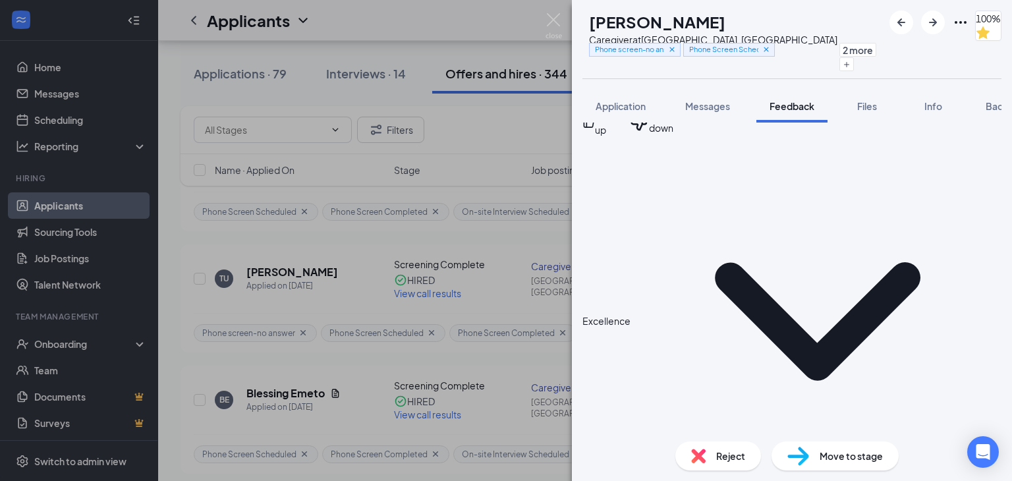
scroll to position [732, 0]
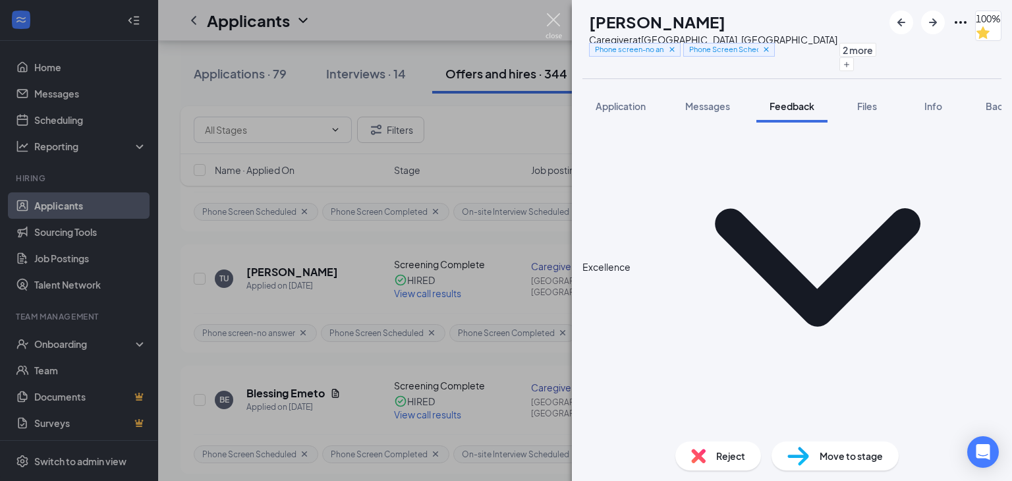
click at [555, 15] on img at bounding box center [553, 26] width 16 height 26
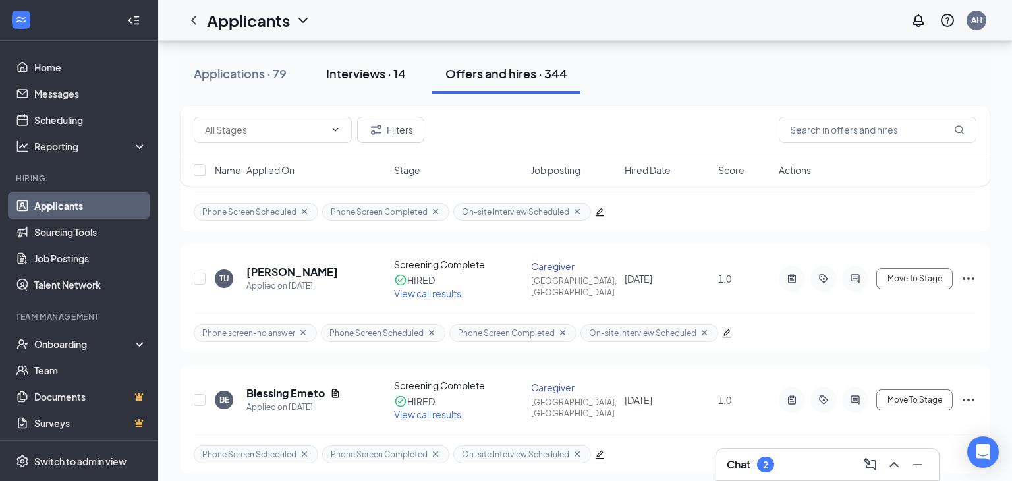
click at [348, 75] on div "Interviews · 14" at bounding box center [366, 73] width 80 height 16
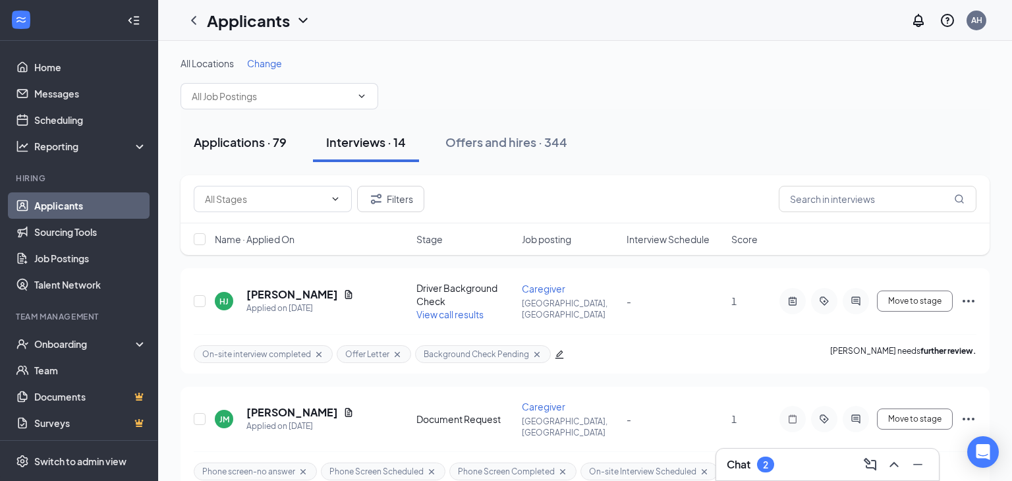
scroll to position [7, 0]
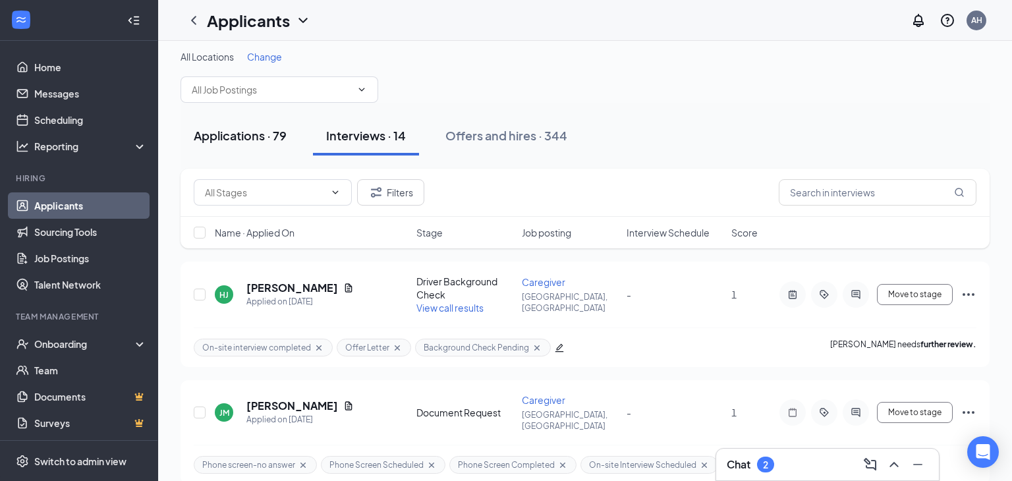
click at [250, 132] on div "Applications · 79" at bounding box center [240, 135] width 93 height 16
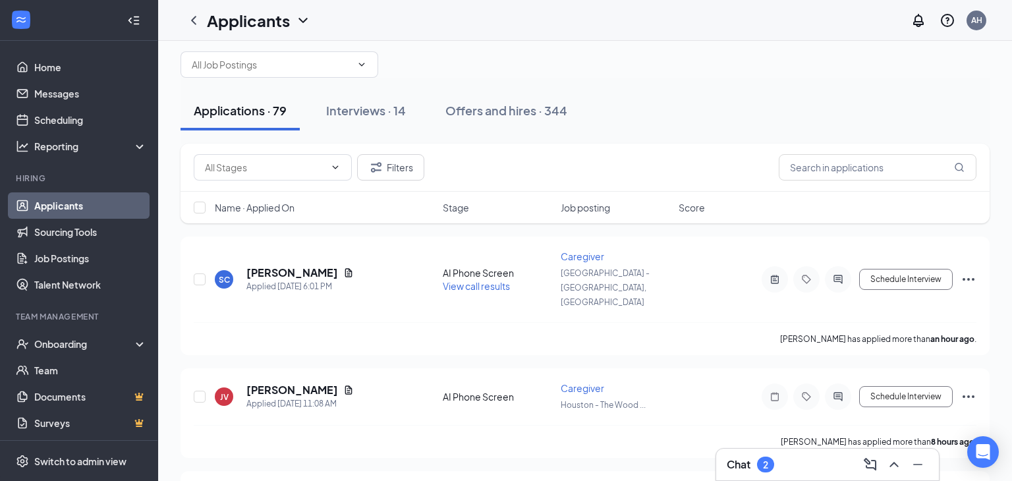
scroll to position [34, 0]
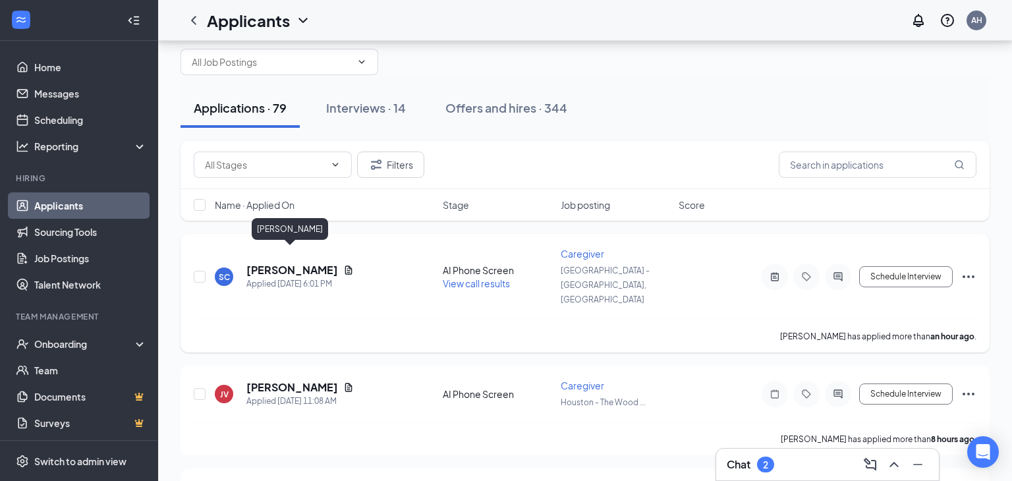
click at [297, 263] on h5 "[PERSON_NAME]" at bounding box center [292, 270] width 92 height 14
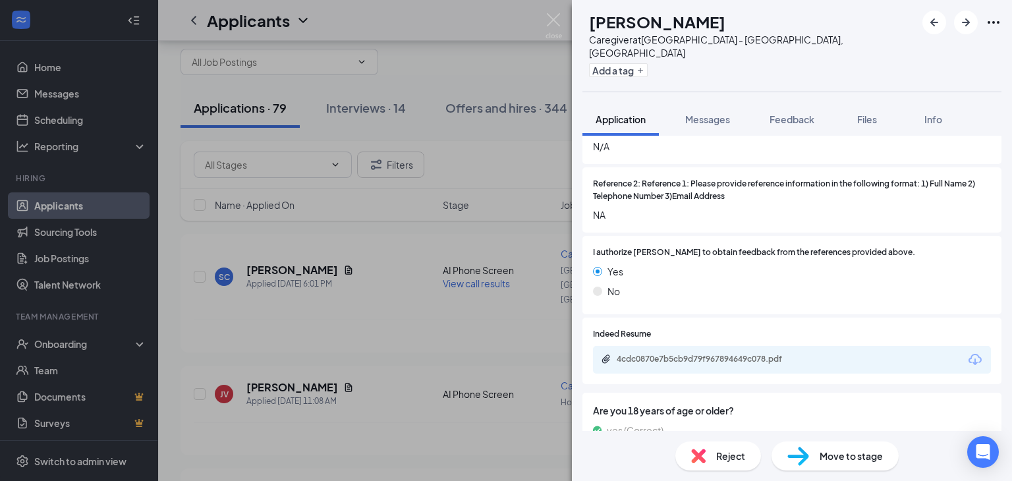
scroll to position [1742, 0]
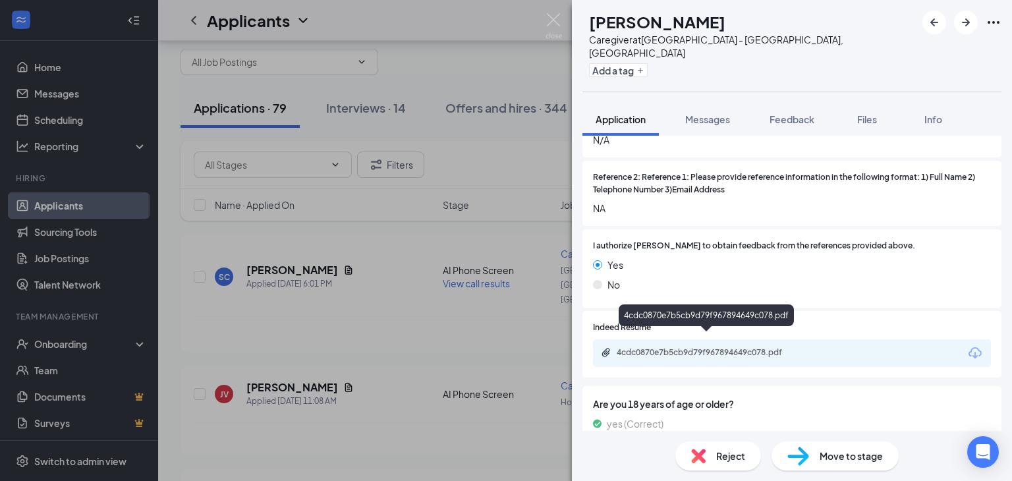
click at [785, 347] on div "4cdc0870e7b5cb9d79f967894649c078.pdf" at bounding box center [709, 352] width 184 height 11
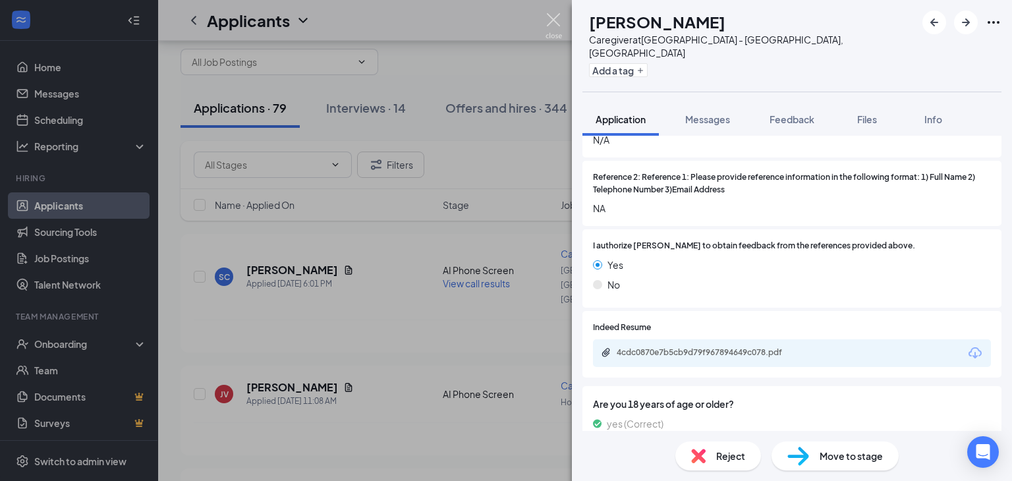
click at [559, 14] on img at bounding box center [553, 26] width 16 height 26
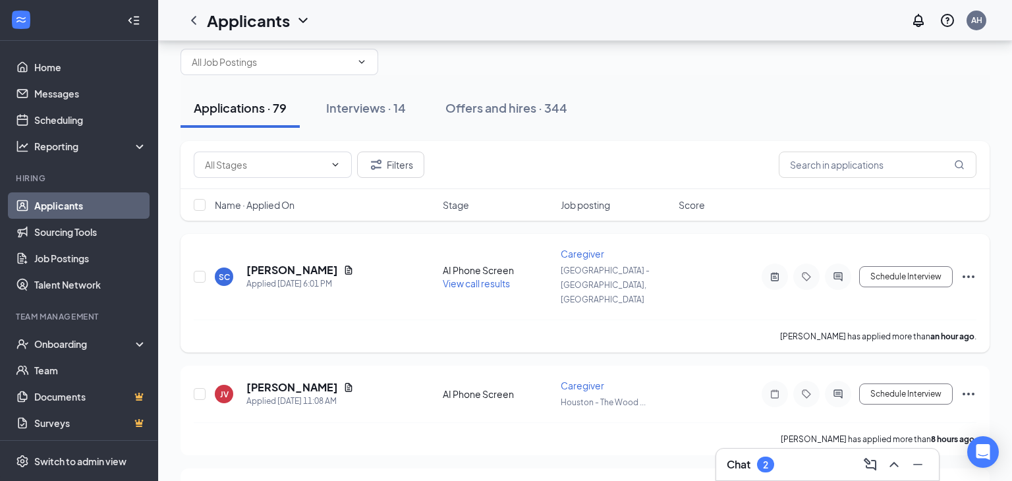
scroll to position [165, 0]
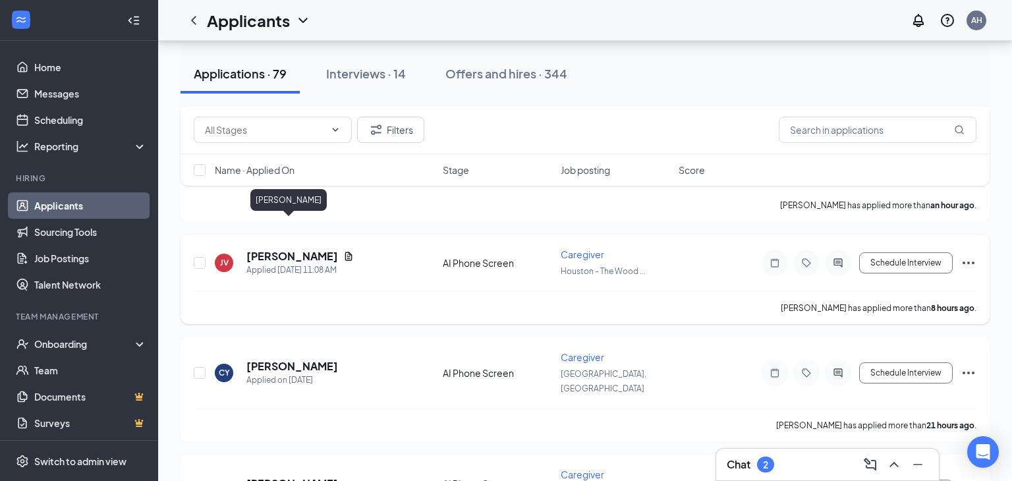
click at [281, 249] on h5 "[PERSON_NAME]" at bounding box center [292, 256] width 92 height 14
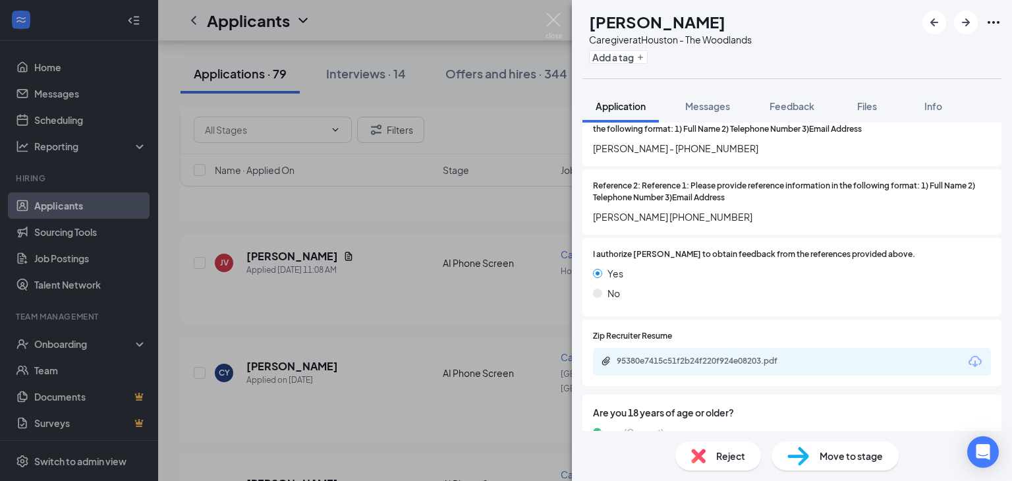
scroll to position [1765, 0]
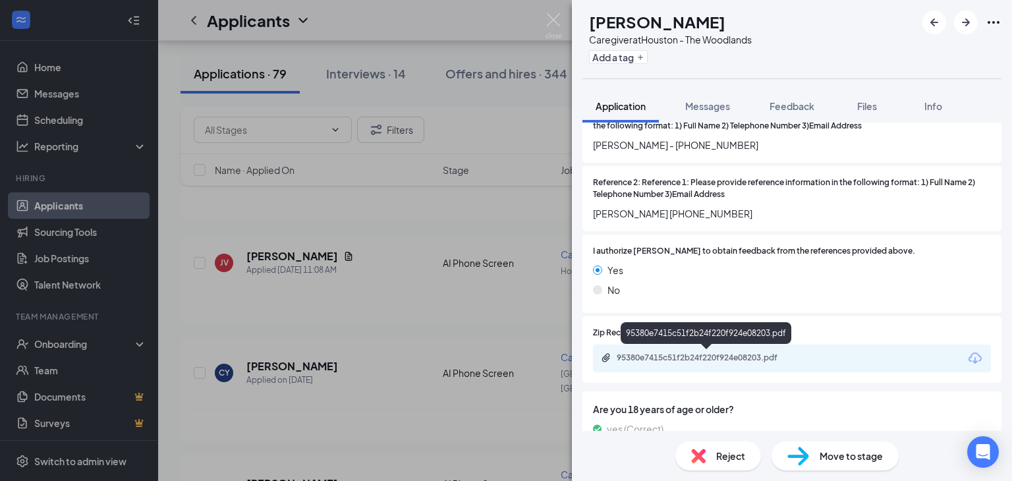
click at [687, 357] on div "95380e7415c51f2b24f220f924e08203.pdf" at bounding box center [709, 357] width 184 height 11
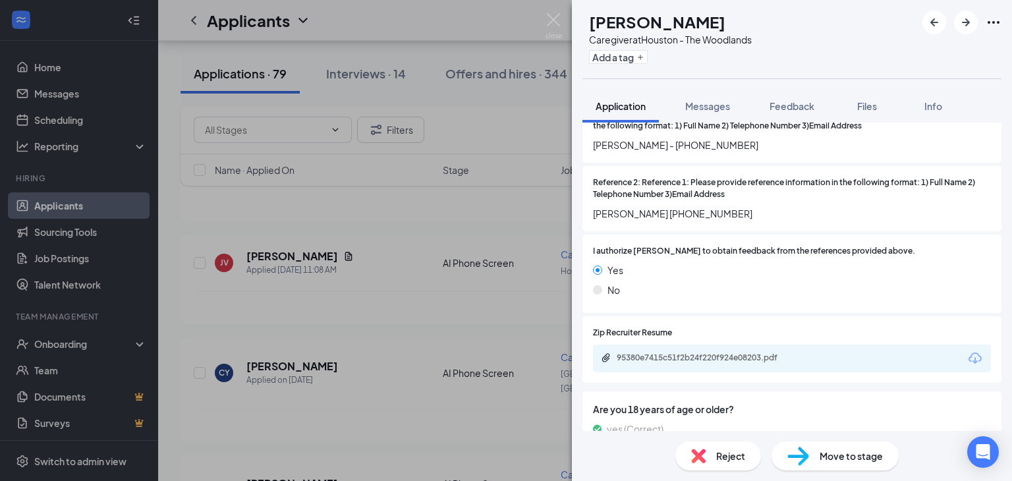
click at [556, 16] on img at bounding box center [553, 26] width 16 height 26
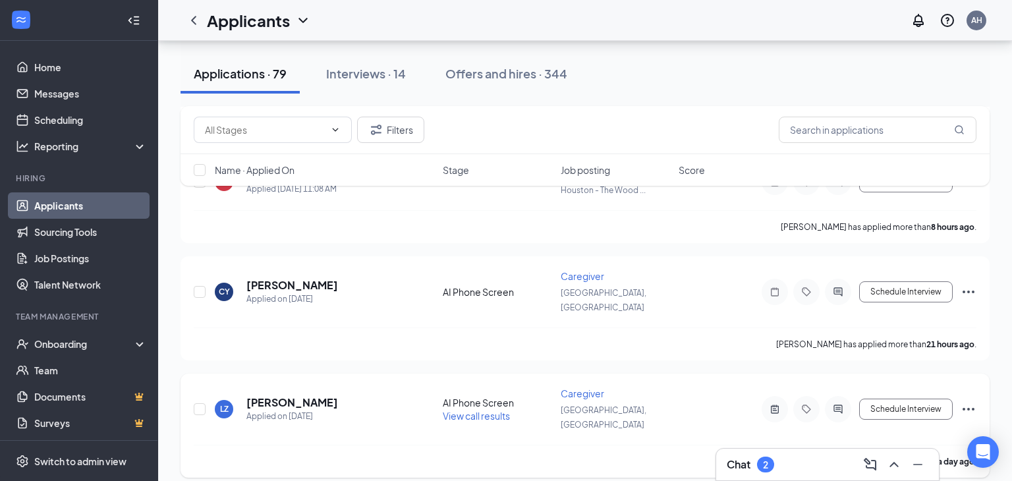
scroll to position [298, 0]
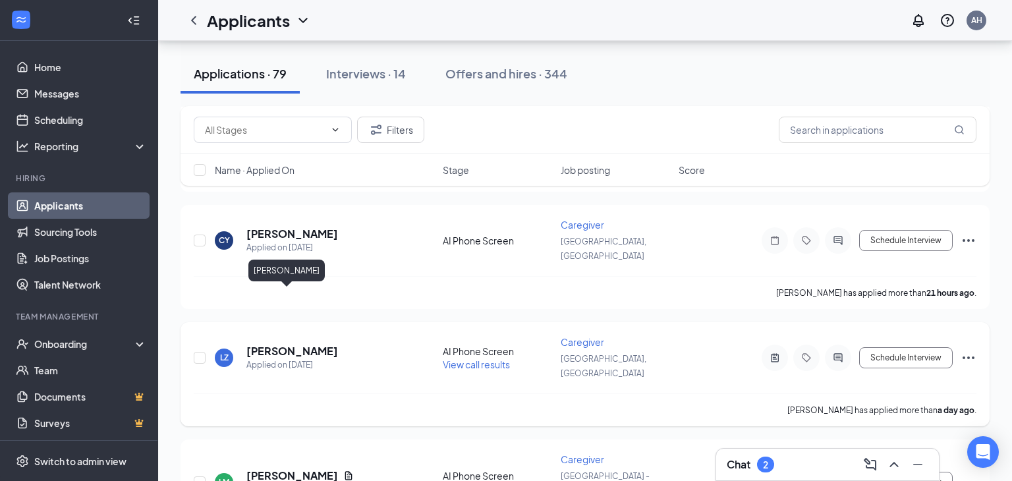
click at [284, 344] on h5 "[PERSON_NAME]" at bounding box center [292, 351] width 92 height 14
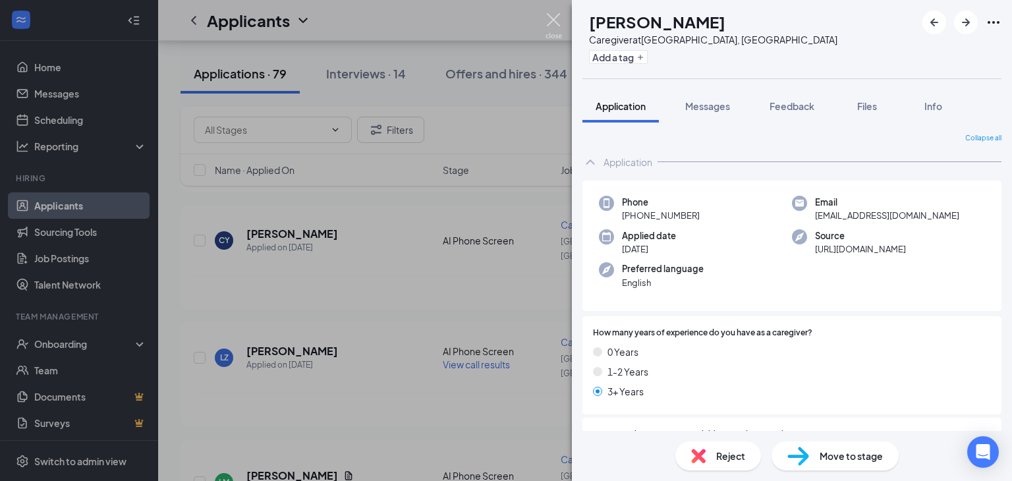
drag, startPoint x: 553, startPoint y: 14, endPoint x: 269, endPoint y: 331, distance: 426.4
click at [553, 14] on img at bounding box center [553, 26] width 16 height 26
